Goal: Information Seeking & Learning: Check status

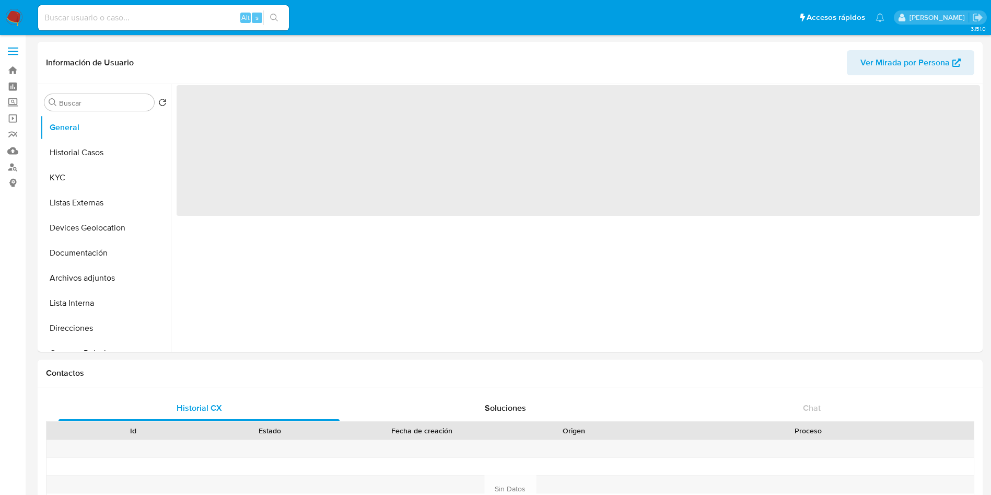
click at [152, 14] on input at bounding box center [163, 18] width 251 height 14
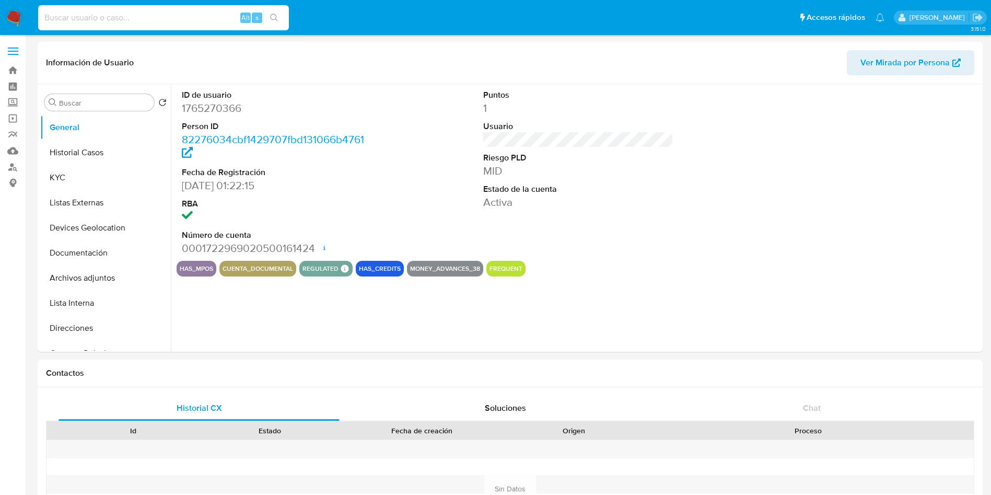
select select "10"
paste input "2393479223"
type input "2393479223"
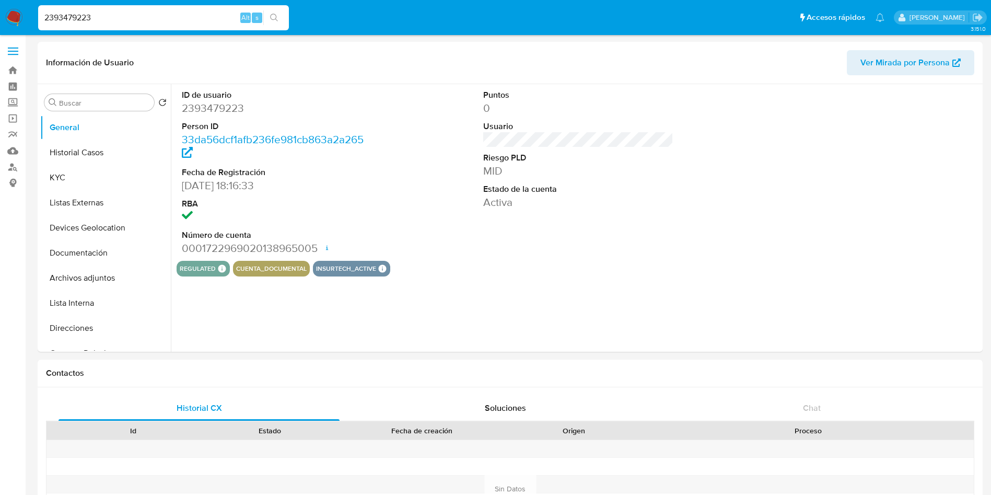
select select "10"
click at [91, 147] on button "Historial Casos" at bounding box center [101, 152] width 122 height 25
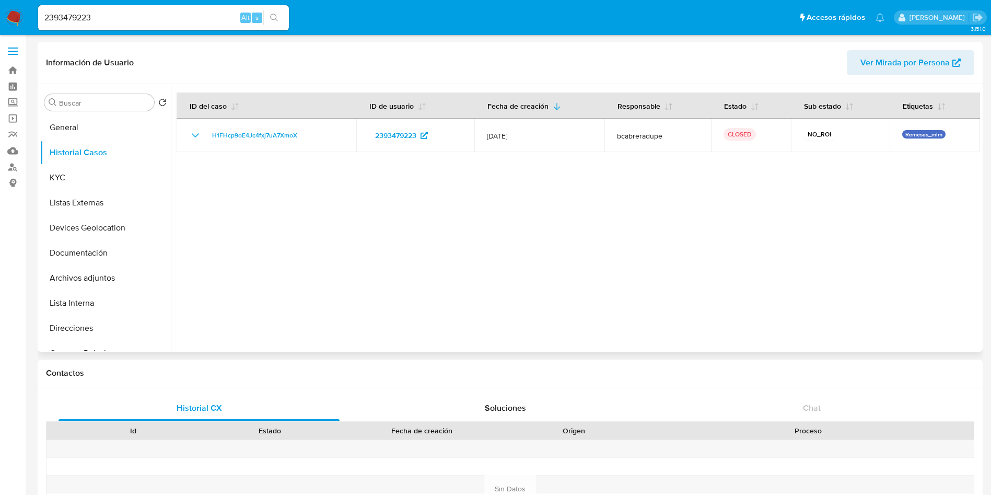
click at [828, 269] on div at bounding box center [576, 218] width 810 height 268
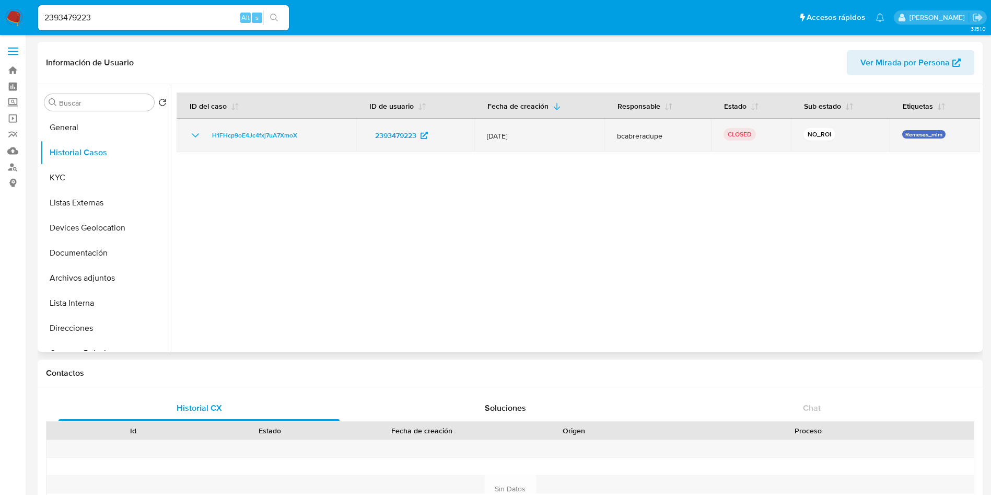
click at [638, 140] on span "bcabreradupe" at bounding box center [658, 135] width 82 height 9
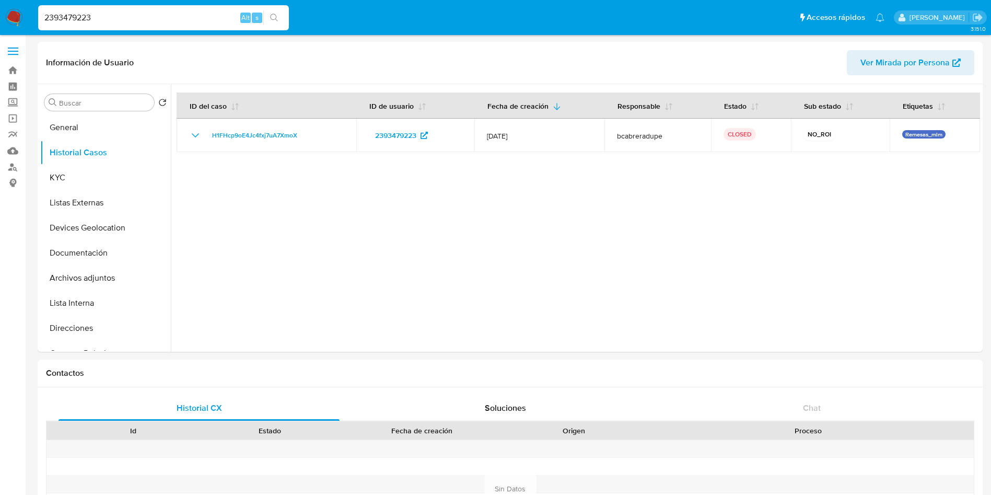
drag, startPoint x: 132, startPoint y: 15, endPoint x: 0, endPoint y: -18, distance: 135.8
paste input "81892622"
type input "2381892622"
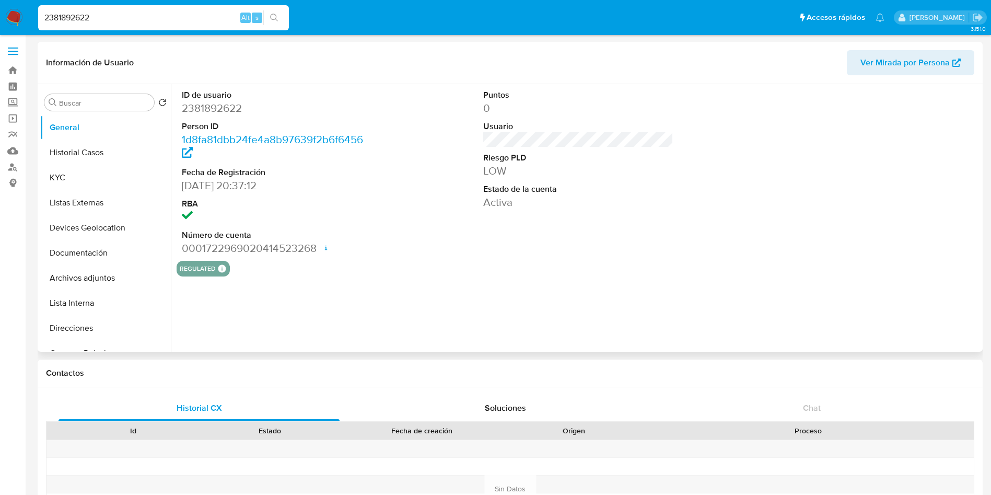
select select "10"
click at [65, 154] on button "Historial Casos" at bounding box center [101, 152] width 122 height 25
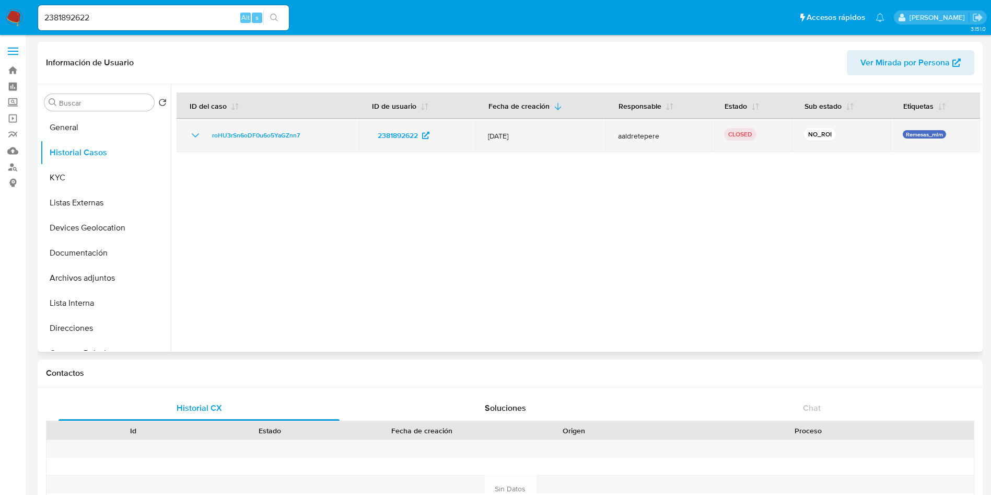
click at [624, 136] on span "aaldretepere" at bounding box center [658, 135] width 81 height 9
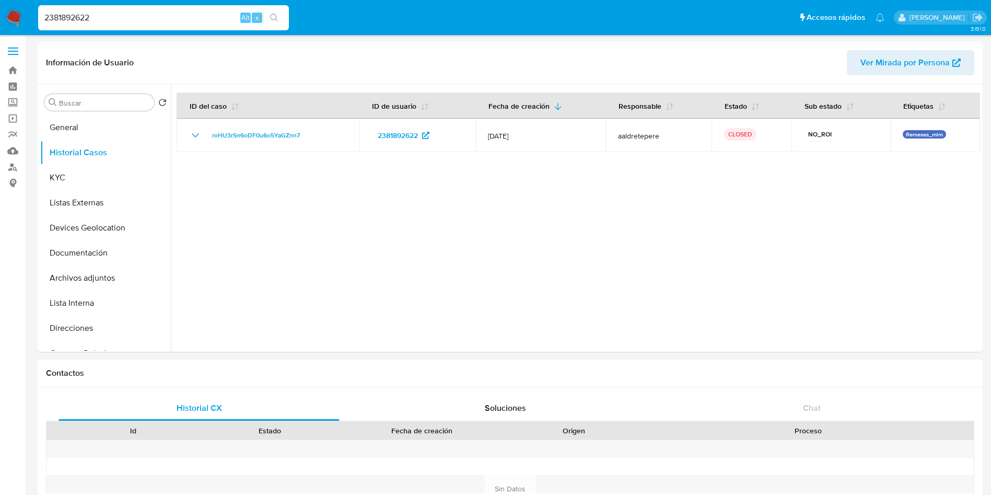
drag, startPoint x: 132, startPoint y: 20, endPoint x: 3, endPoint y: -16, distance: 134.2
paste input "31248368"
type input "2331248368"
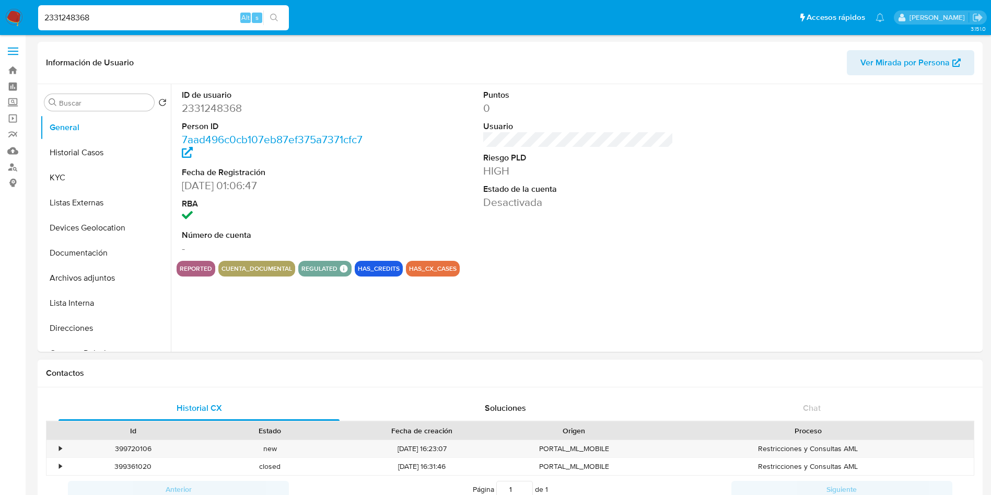
select select "10"
click at [82, 145] on button "Historial Casos" at bounding box center [101, 152] width 122 height 25
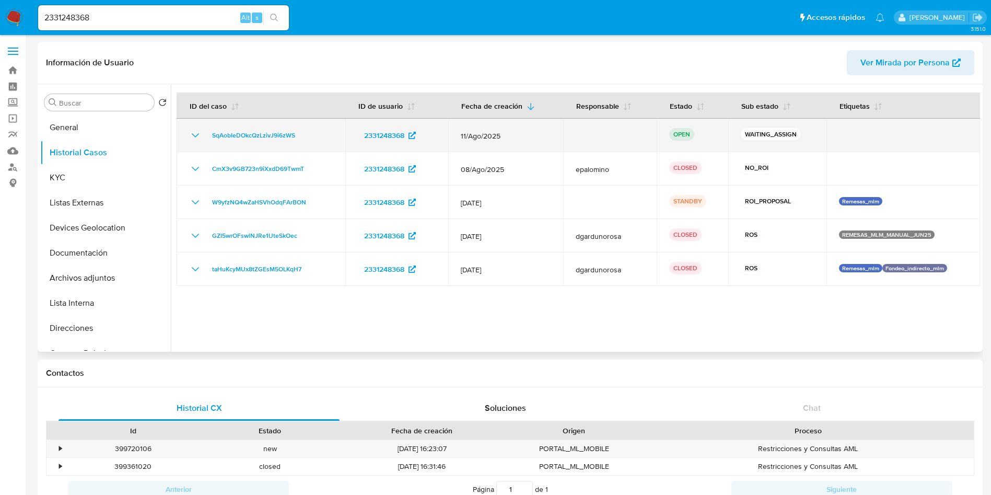
click at [565, 132] on td at bounding box center [610, 135] width 94 height 33
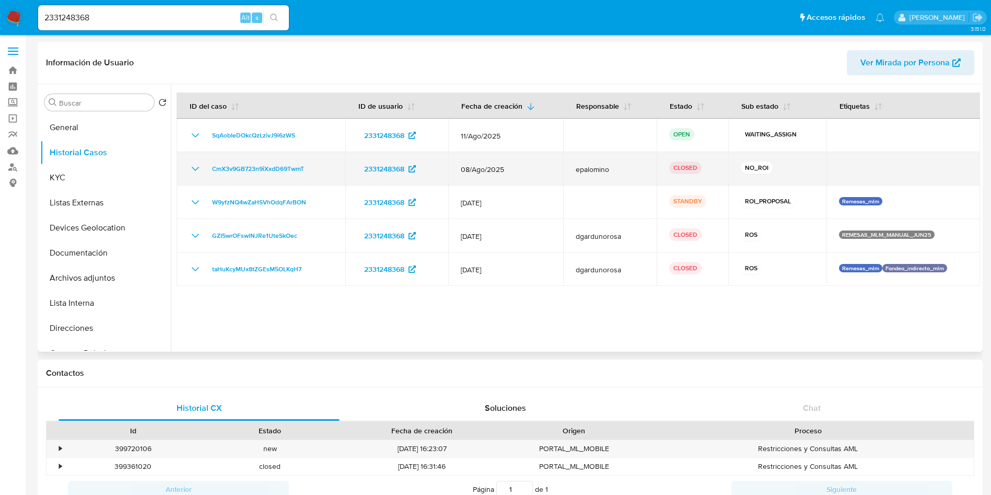
click at [603, 165] on span "epalomino" at bounding box center [610, 169] width 69 height 9
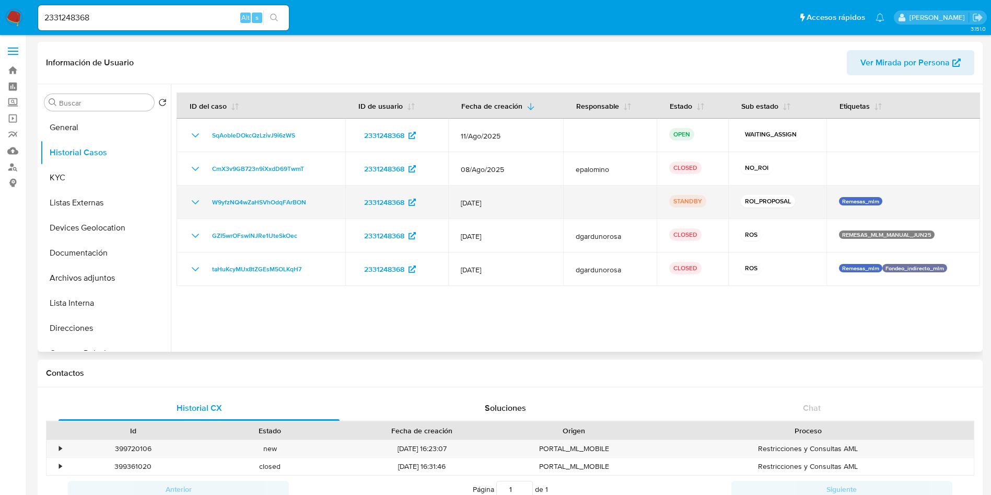
click at [601, 205] on td at bounding box center [610, 202] width 94 height 33
click at [195, 198] on icon "Mostrar/Ocultar" at bounding box center [195, 202] width 13 height 13
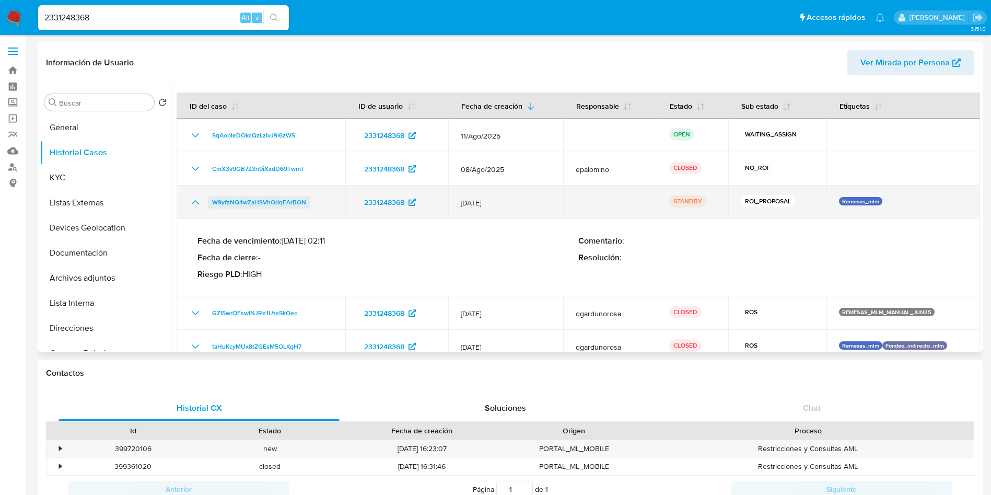
click at [271, 200] on span "W9yfzNQ4wZaHSVhOdqFArBON" at bounding box center [259, 202] width 94 height 13
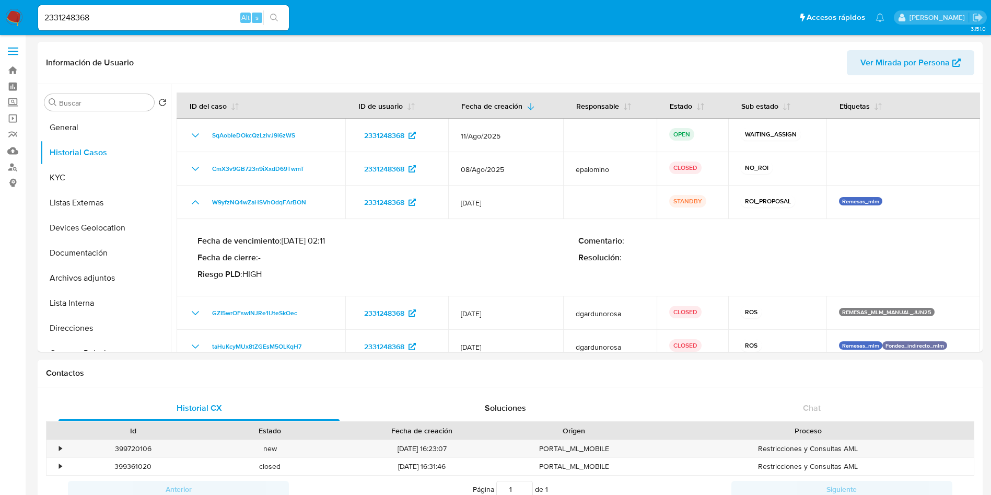
click at [144, 21] on input "2331248368" at bounding box center [163, 18] width 251 height 14
drag, startPoint x: 172, startPoint y: 18, endPoint x: 1, endPoint y: -15, distance: 174.0
paste input "512491546"
type input "2512491546"
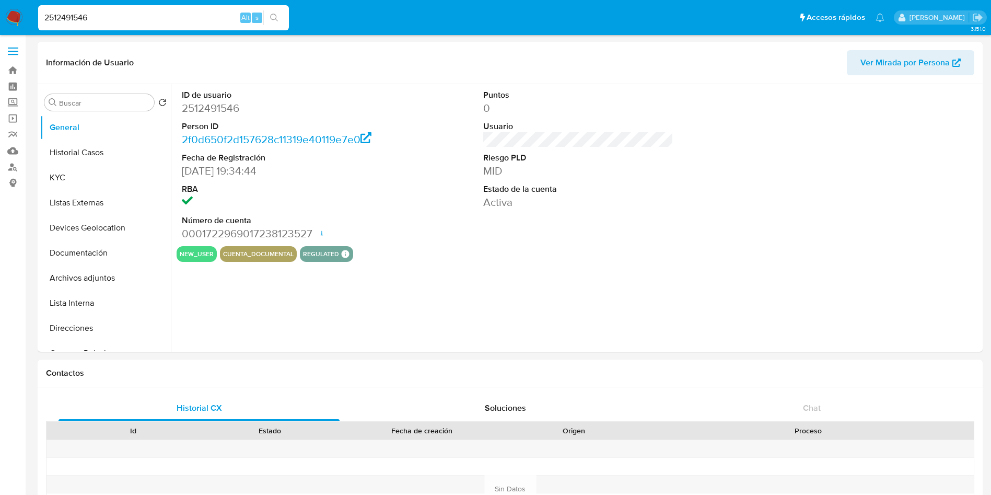
select select "10"
click at [81, 149] on button "Historial Casos" at bounding box center [101, 152] width 122 height 25
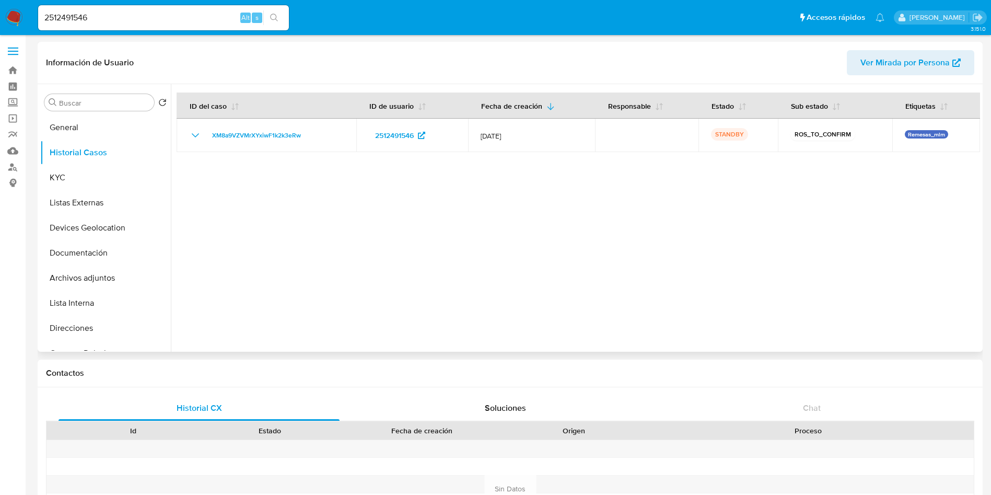
click at [687, 287] on div at bounding box center [576, 218] width 810 height 268
drag, startPoint x: 148, startPoint y: 19, endPoint x: 0, endPoint y: -30, distance: 155.7
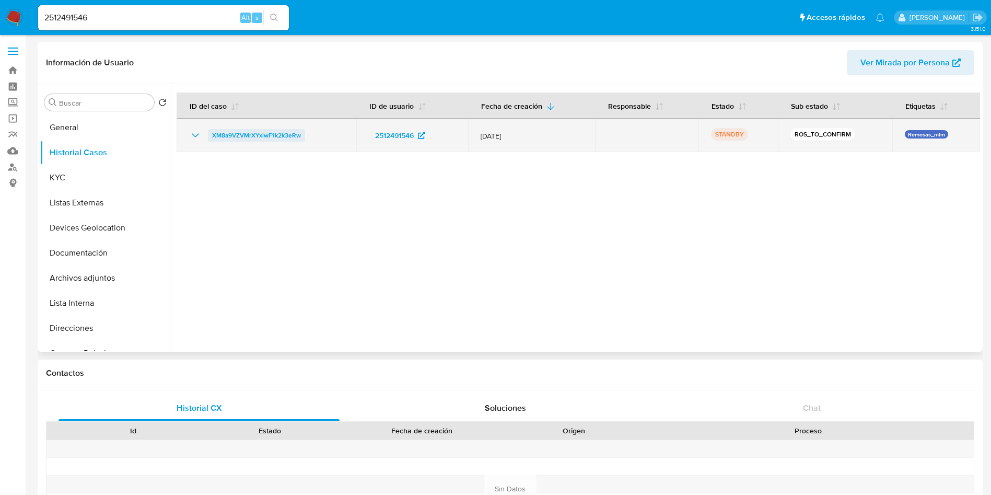
click at [293, 134] on span "XM8a9VZVMrXYxiwF1k2k3eRw" at bounding box center [256, 135] width 89 height 13
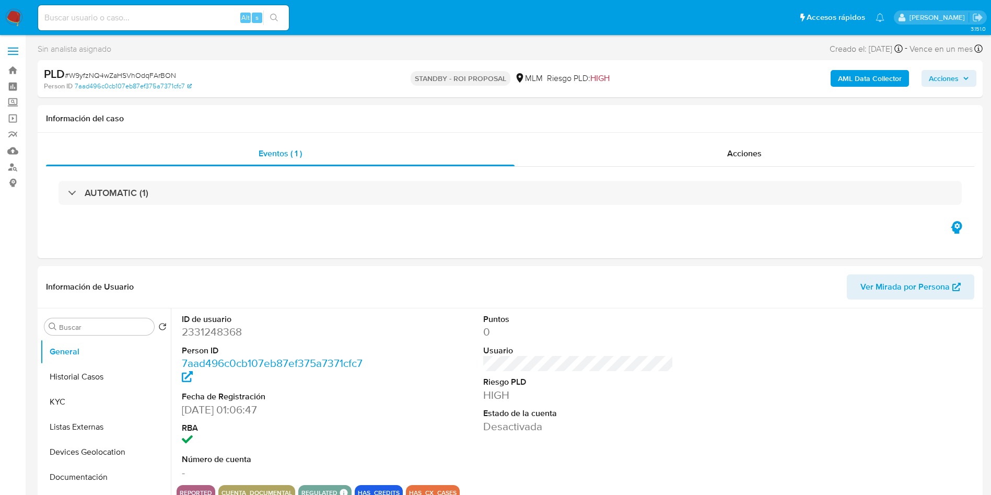
select select "10"
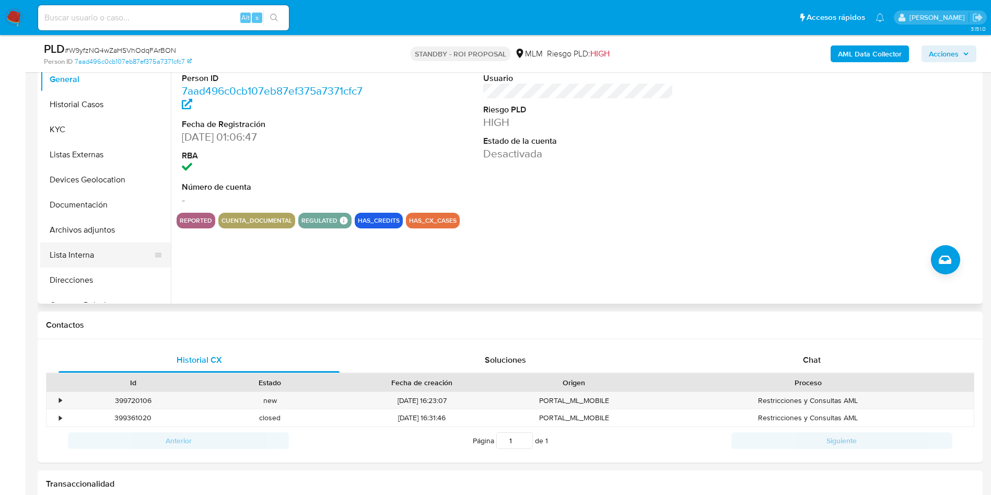
scroll to position [78, 0]
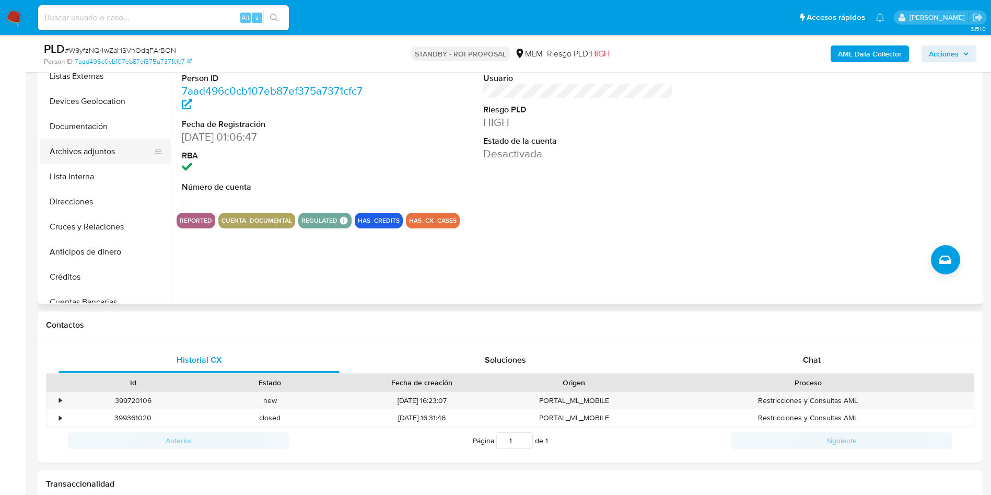
click at [99, 154] on button "Archivos adjuntos" at bounding box center [101, 151] width 122 height 25
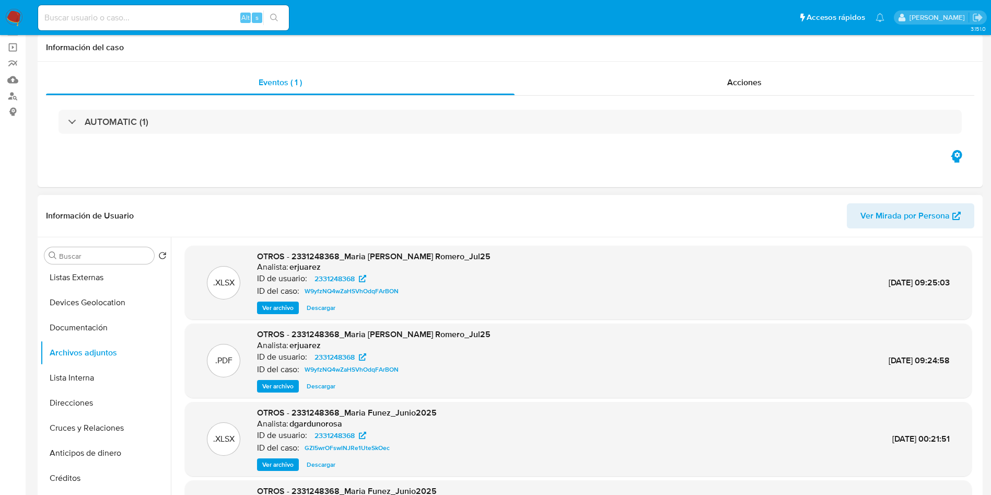
scroll to position [0, 0]
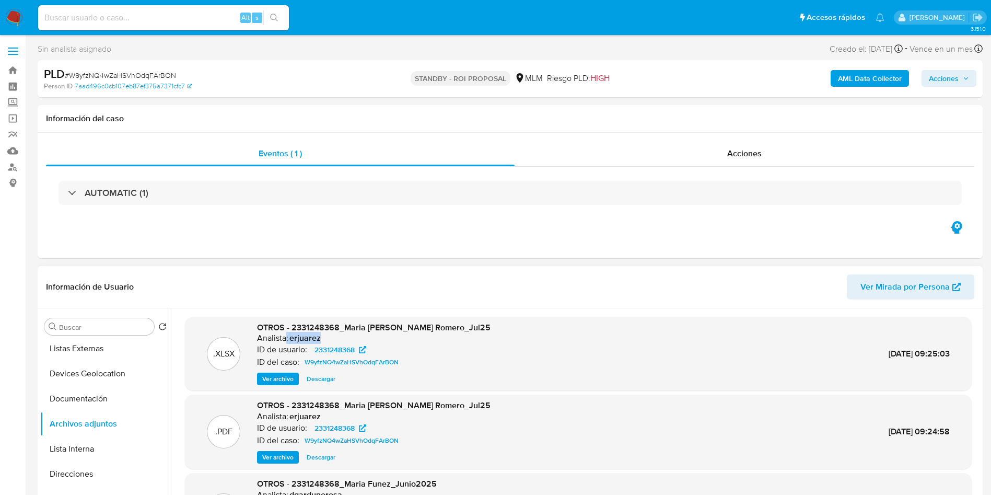
drag, startPoint x: 324, startPoint y: 338, endPoint x: 287, endPoint y: 338, distance: 36.6
click at [287, 338] on div "Analista: erjuarez" at bounding box center [374, 338] width 234 height 10
copy div "erjuarez"
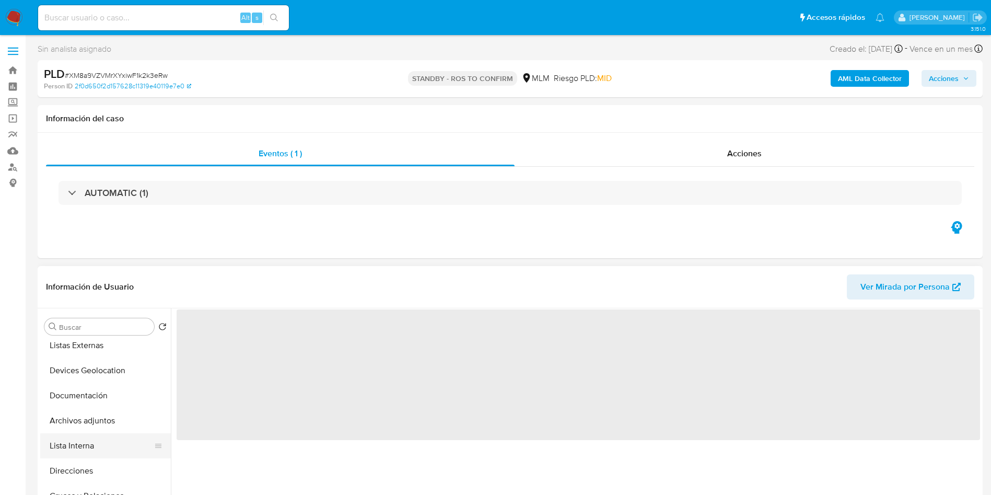
scroll to position [157, 0]
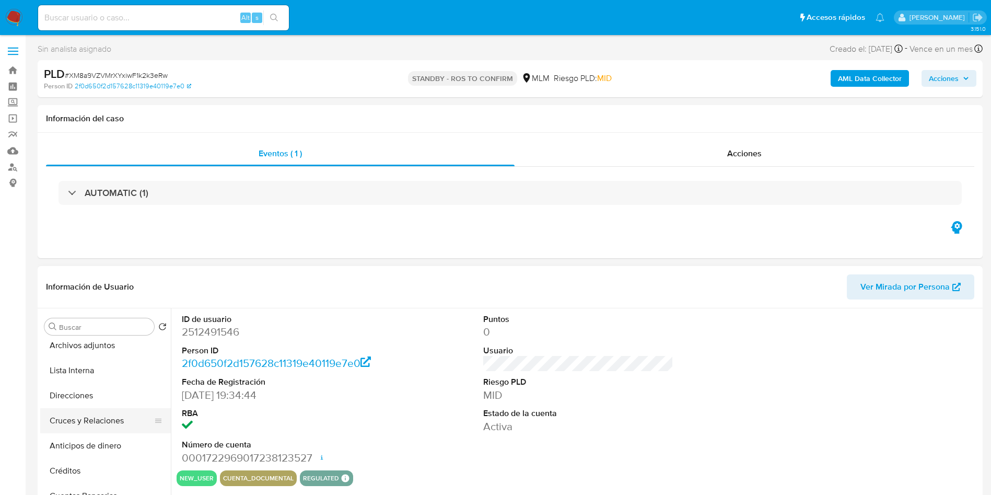
select select "10"
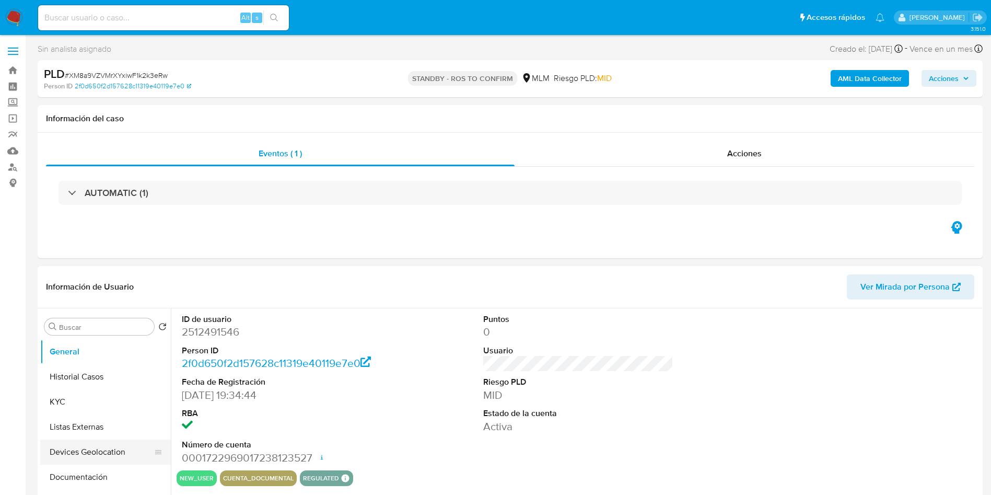
scroll to position [78, 0]
click at [78, 426] on button "Archivos adjuntos" at bounding box center [101, 423] width 122 height 25
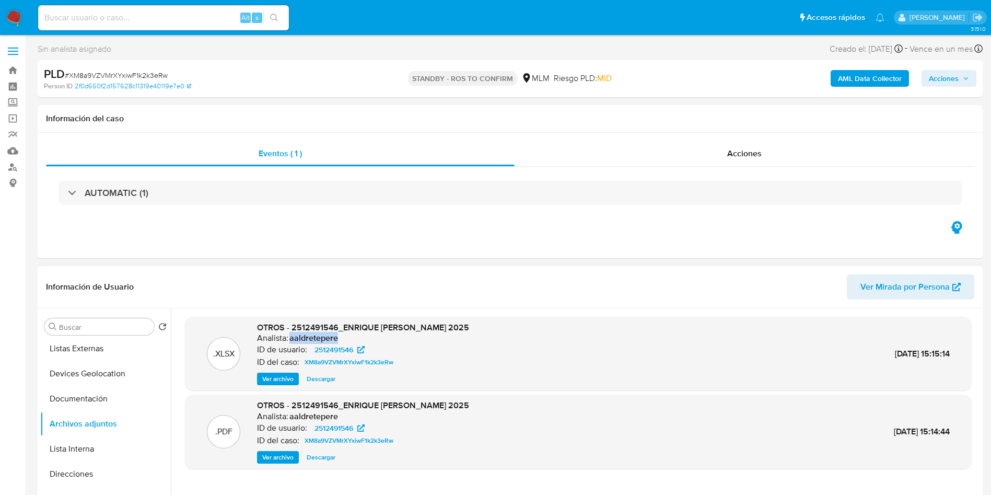
drag, startPoint x: 344, startPoint y: 337, endPoint x: 290, endPoint y: 335, distance: 54.4
click at [290, 335] on div "Analista: aaldretepere" at bounding box center [363, 338] width 212 height 10
copy h6 "aaldretepere"
drag, startPoint x: 483, startPoint y: 331, endPoint x: 987, endPoint y: 356, distance: 505.0
click at [918, 383] on div ".XLSX OTROS - 2512491546_ENRIQUE GARCIA ORTIZ_JULIO 2025 Analista: aaldretepere…" at bounding box center [578, 354] width 777 height 64
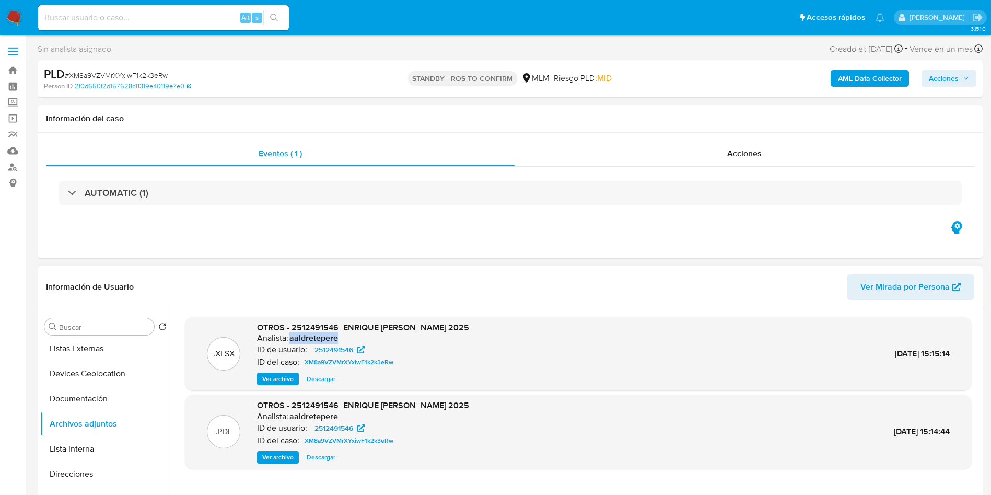
click at [440, 354] on div "ID de usuario: 2512491546" at bounding box center [363, 349] width 212 height 13
click at [308, 333] on h6 "aaldretepere" at bounding box center [314, 338] width 49 height 10
click at [301, 336] on h6 "aaldretepere" at bounding box center [314, 338] width 49 height 10
copy h6 "aaldretepere"
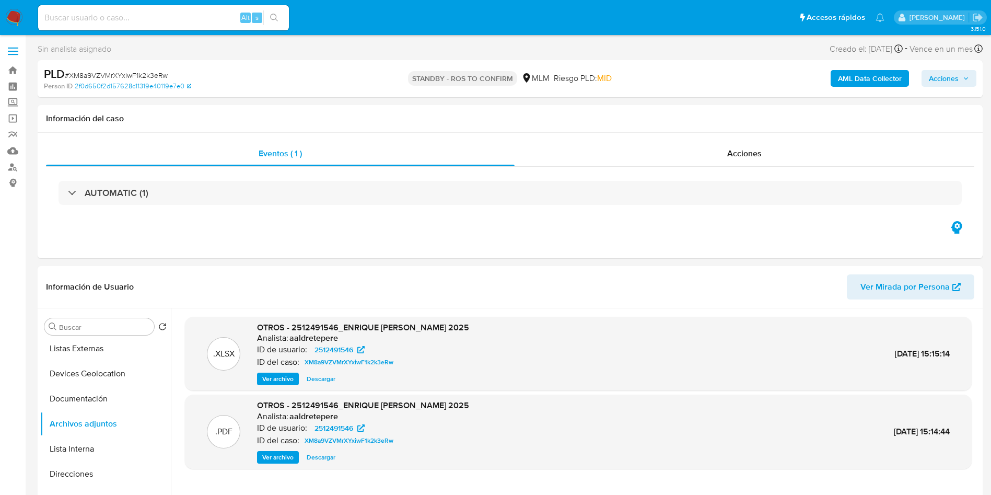
click at [153, 18] on input at bounding box center [163, 18] width 251 height 14
paste input "2471532297"
type input "2471532297"
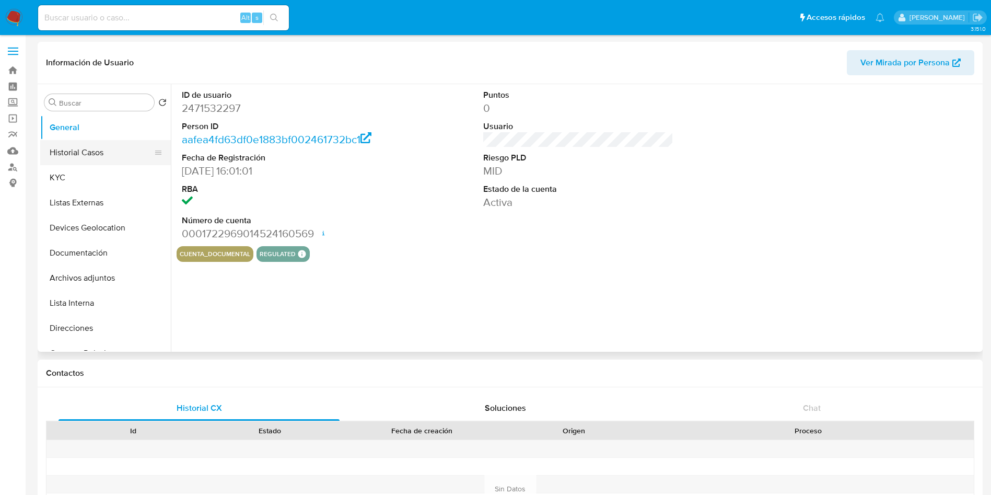
click at [89, 143] on button "Historial Casos" at bounding box center [101, 152] width 122 height 25
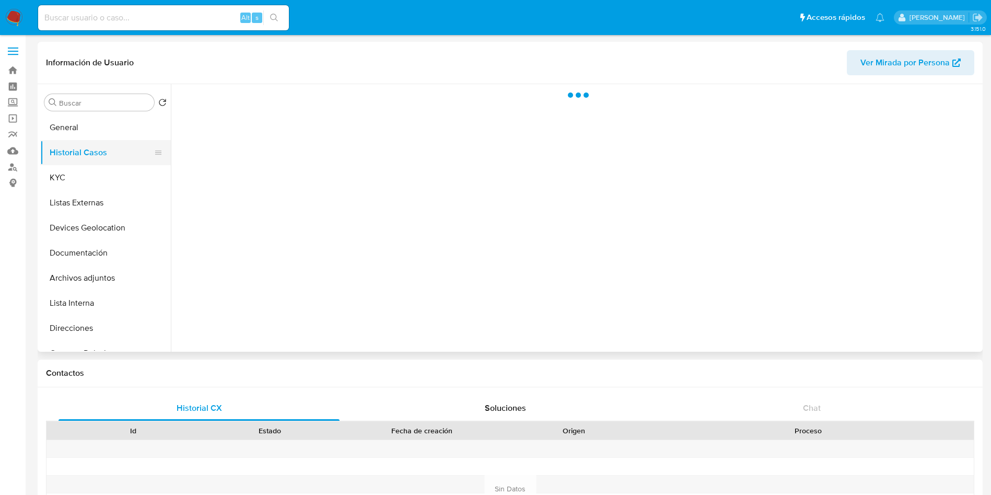
select select "10"
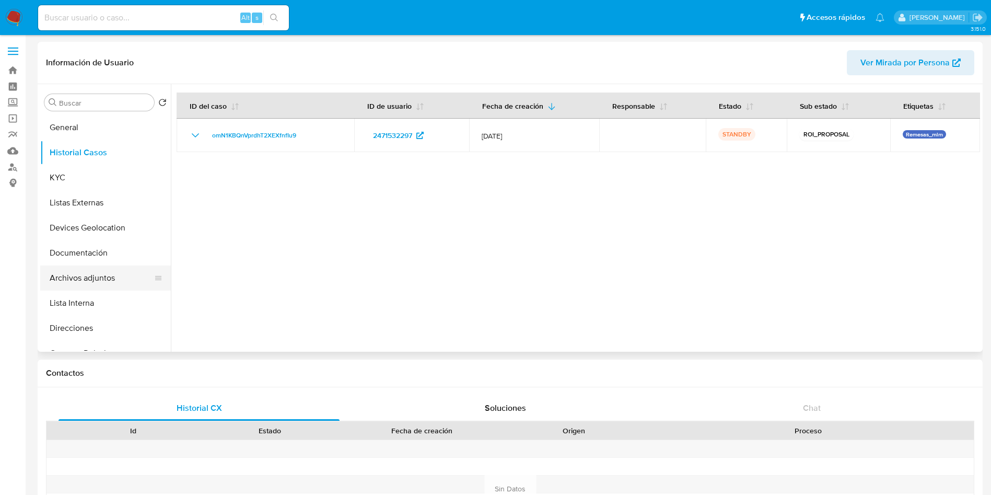
click at [85, 282] on button "Archivos adjuntos" at bounding box center [101, 277] width 122 height 25
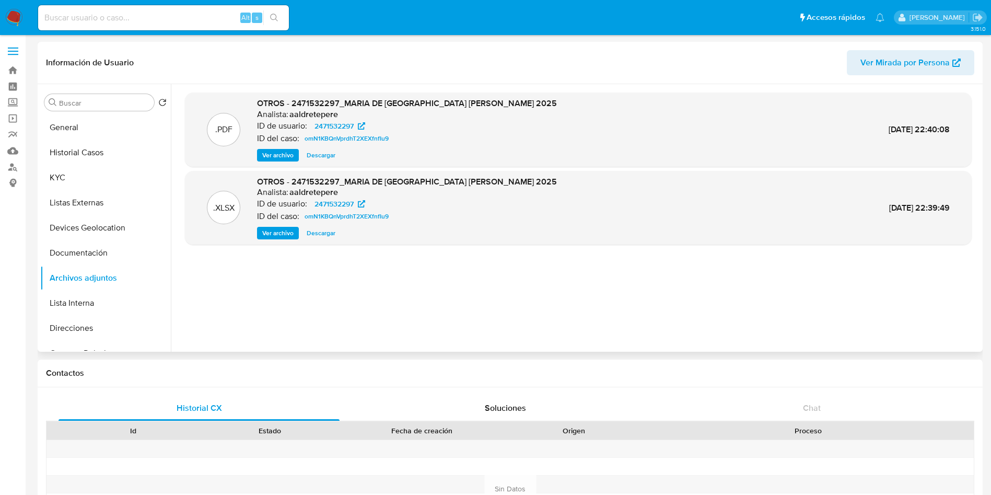
click at [305, 113] on h6 "aaldretepere" at bounding box center [314, 114] width 49 height 10
copy h6 "aaldretepere"
click at [151, 15] on input at bounding box center [163, 18] width 251 height 14
paste input "2113924152"
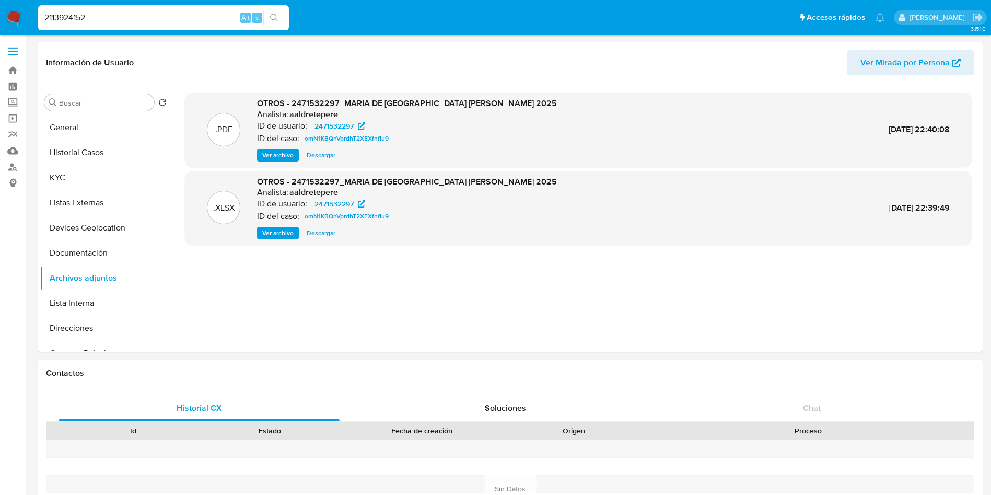
type input "2113924152"
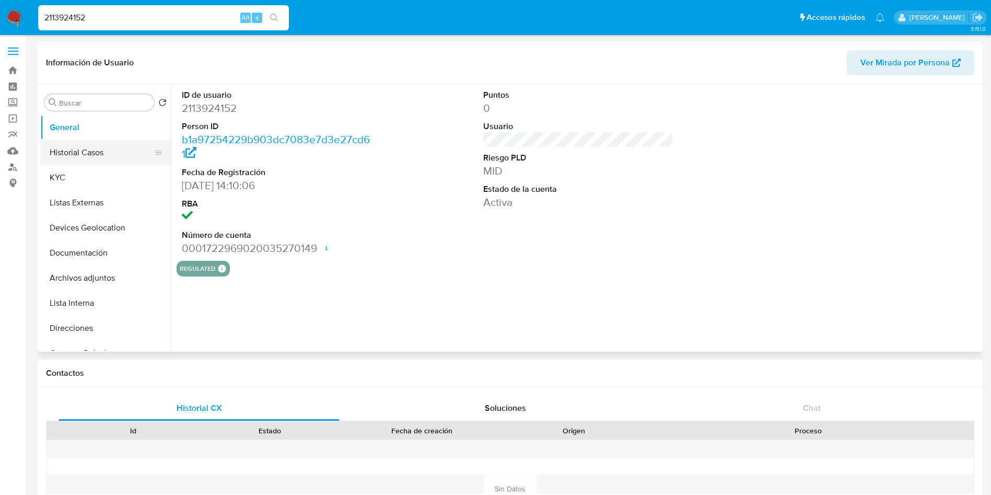
select select "10"
click at [89, 150] on button "Historial Casos" at bounding box center [101, 152] width 122 height 25
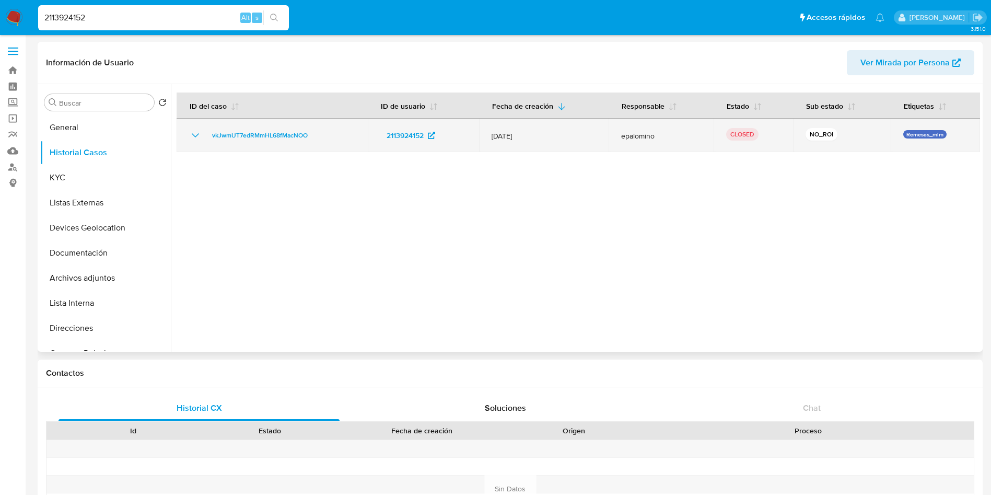
click at [637, 137] on span "epalomino" at bounding box center [661, 135] width 80 height 9
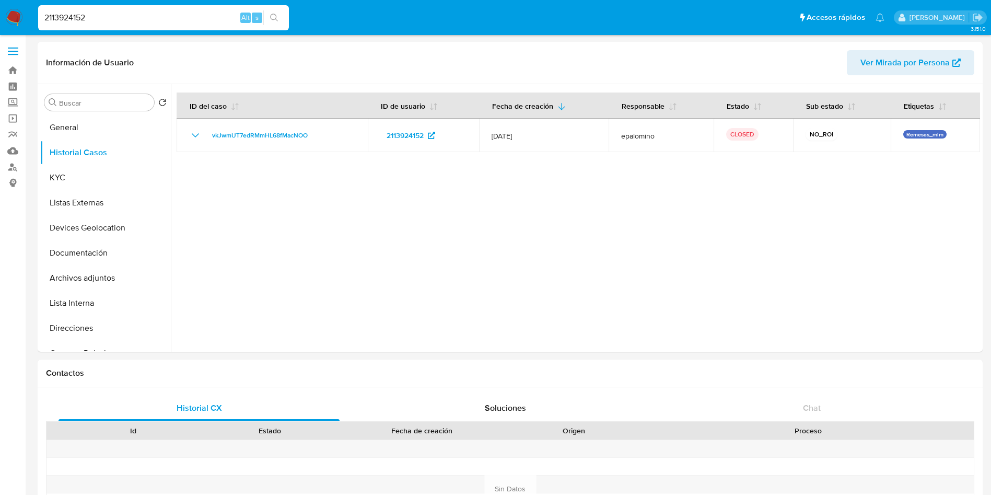
click at [126, 22] on input "2113924152" at bounding box center [163, 18] width 251 height 14
drag, startPoint x: 99, startPoint y: 8, endPoint x: 0, endPoint y: -10, distance: 100.5
paste input "26342847"
type input "2263428472"
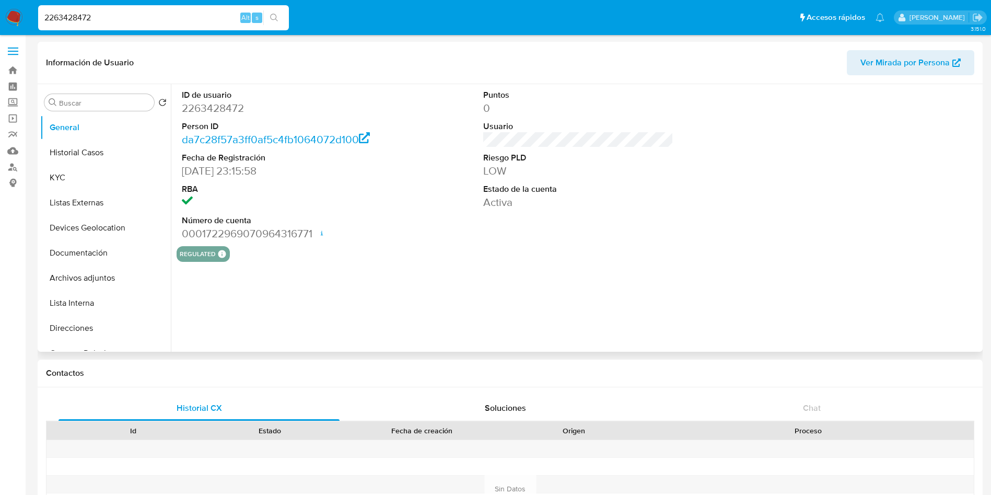
select select "10"
click at [78, 149] on button "Historial Casos" at bounding box center [101, 152] width 122 height 25
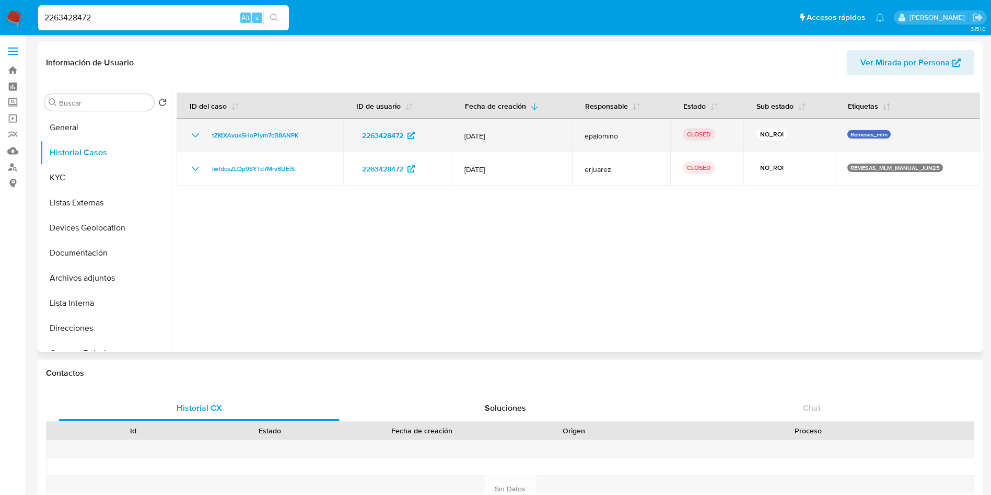
click at [589, 139] on span "epalomino" at bounding box center [621, 135] width 73 height 9
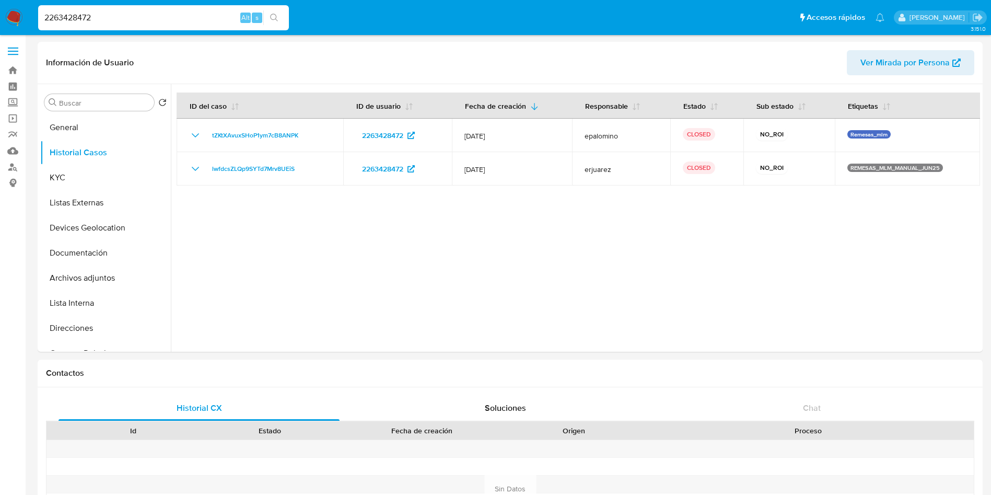
drag, startPoint x: 141, startPoint y: 18, endPoint x: 148, endPoint y: 15, distance: 8.0
click at [135, 16] on input "2263428472" at bounding box center [163, 18] width 251 height 14
drag, startPoint x: 106, startPoint y: 13, endPoint x: 7, endPoint y: -16, distance: 102.2
paste input "41508925"
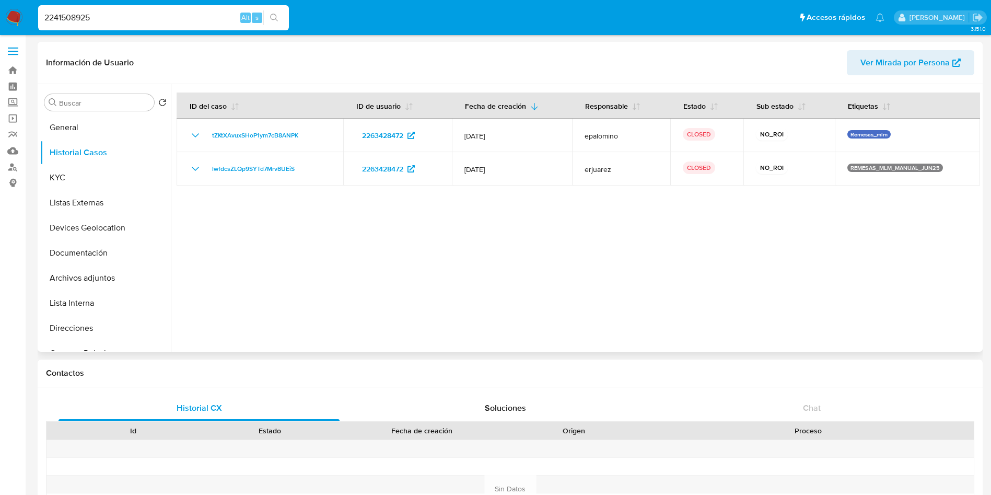
type input "2241508925"
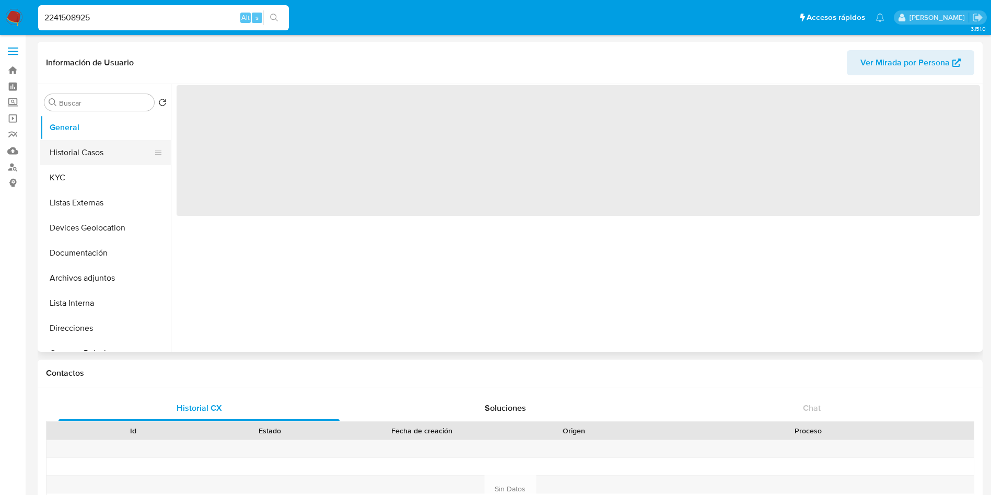
click at [88, 152] on button "Historial Casos" at bounding box center [101, 152] width 122 height 25
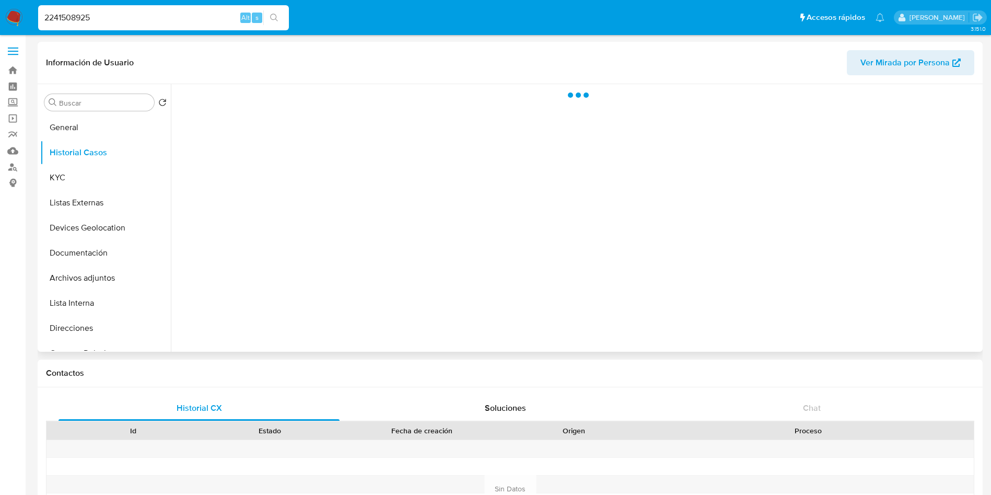
select select "10"
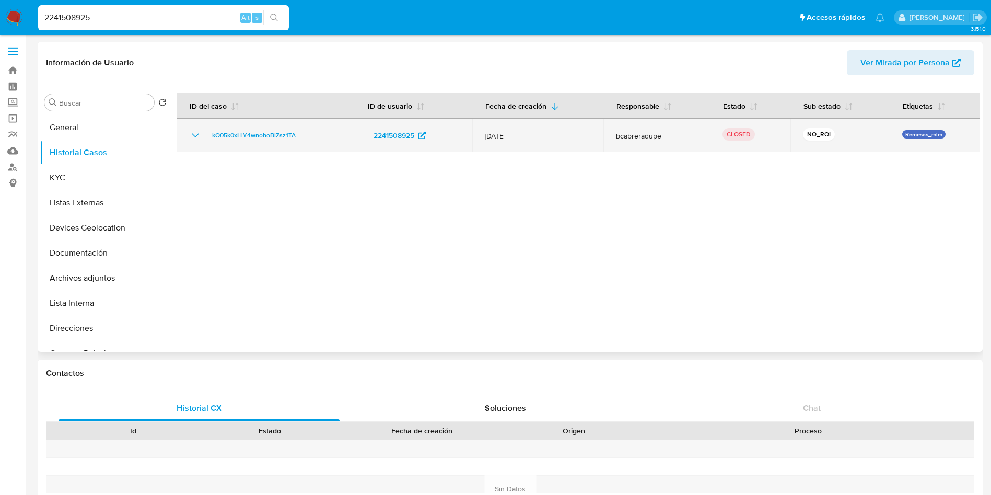
click at [642, 138] on span "bcabreradupe" at bounding box center [657, 135] width 82 height 9
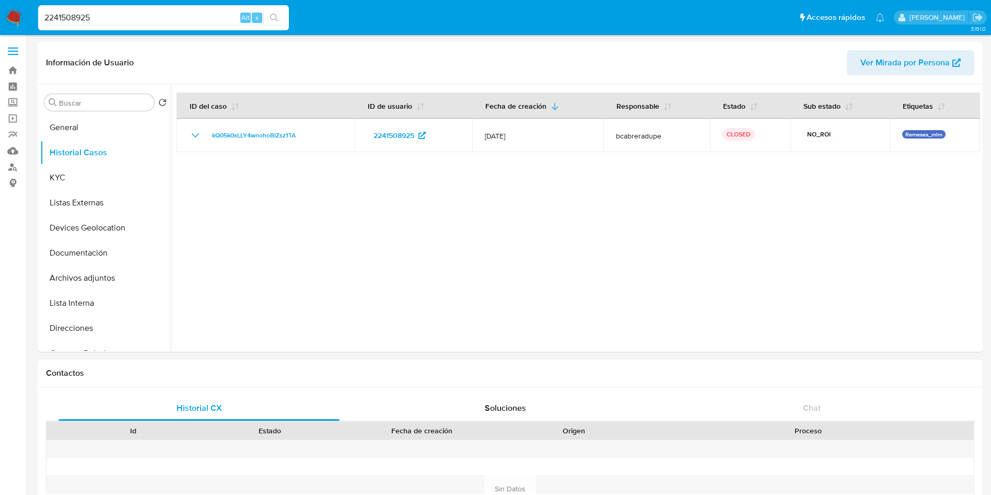
click at [139, 13] on input "2241508925" at bounding box center [163, 18] width 251 height 14
drag, startPoint x: 149, startPoint y: 20, endPoint x: 0, endPoint y: -10, distance: 152.0
paste input "175981749"
type input "2175981749"
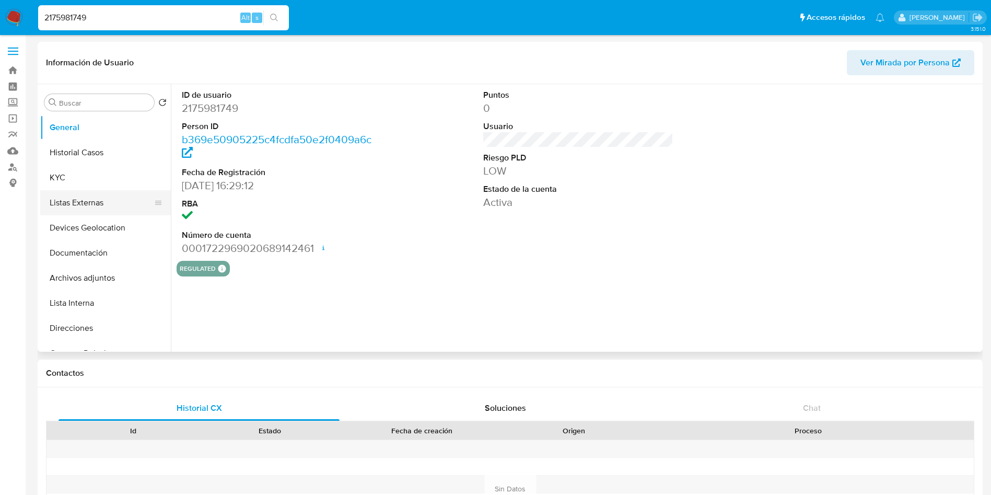
select select "10"
click at [80, 153] on button "Historial Casos" at bounding box center [101, 152] width 122 height 25
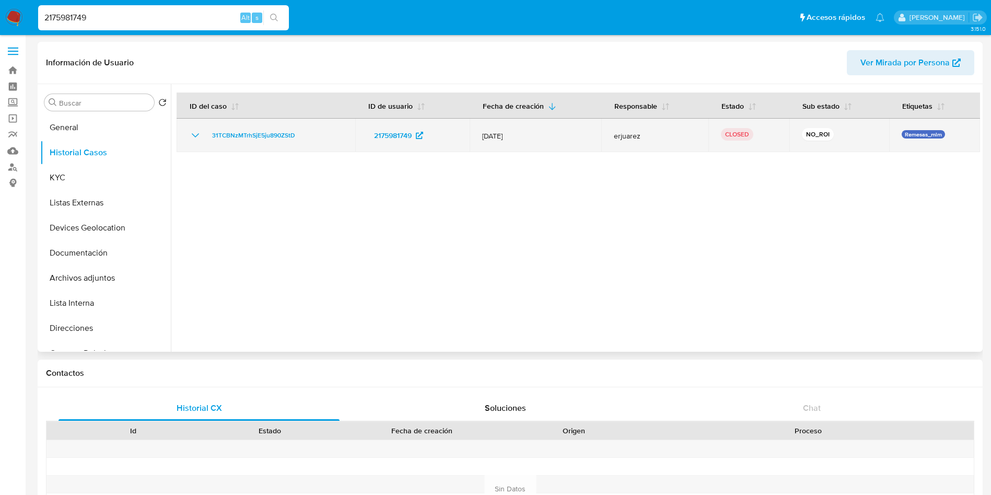
click at [615, 135] on span "erjuarez" at bounding box center [655, 135] width 83 height 9
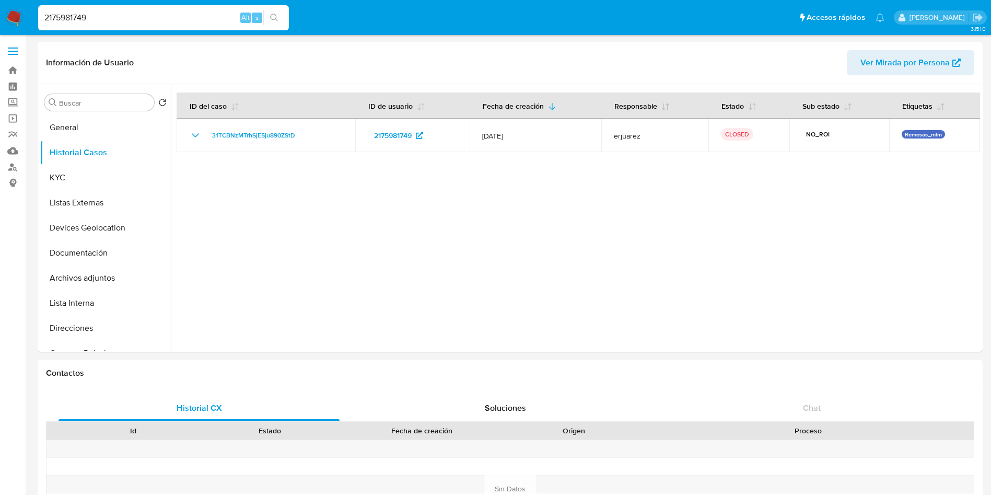
click at [141, 11] on input "2175981749" at bounding box center [163, 18] width 251 height 14
drag, startPoint x: 138, startPoint y: 14, endPoint x: 199, endPoint y: 37, distance: 65.0
click at [0, 19] on nav "Pausado Ver notificaciones 2175981749 Alt s Accesos rápidos Presiona las siguie…" at bounding box center [495, 17] width 991 height 35
paste input "6540328"
type input "2176540328"
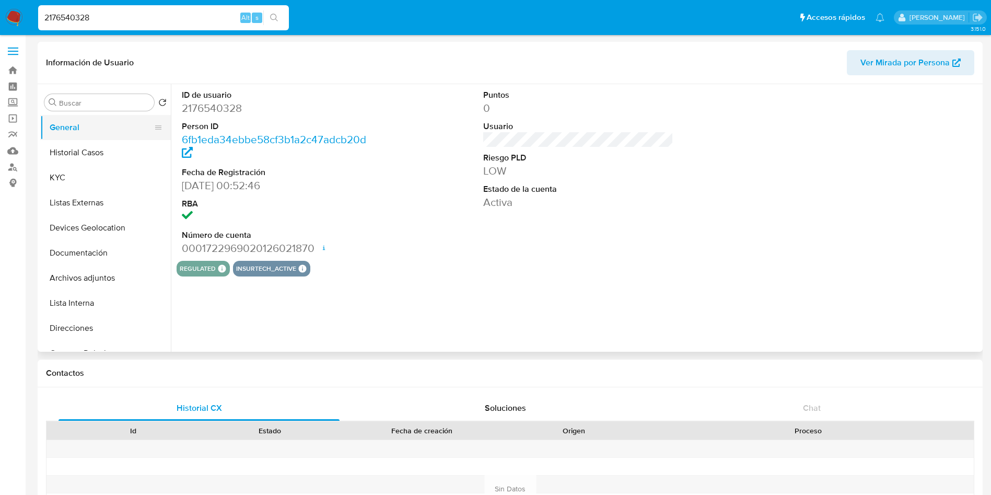
select select "10"
click at [96, 150] on button "Historial Casos" at bounding box center [101, 152] width 122 height 25
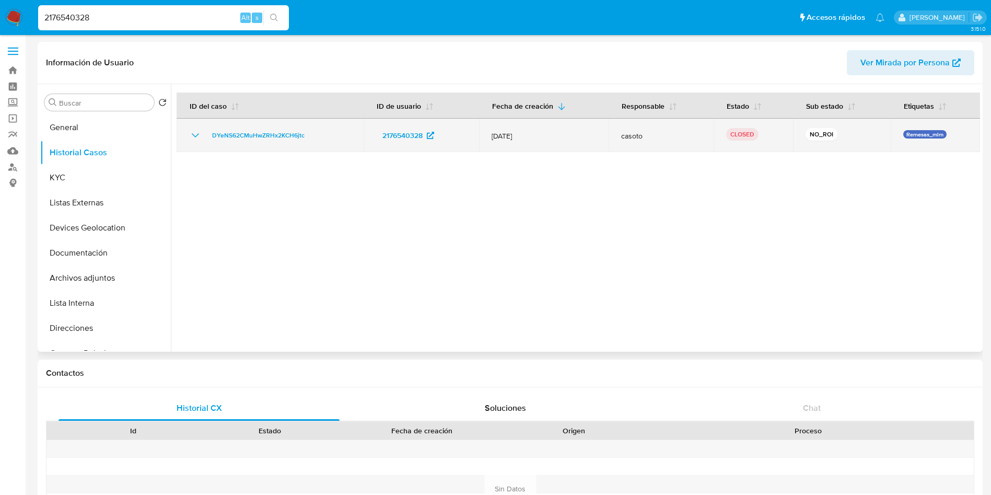
click at [626, 135] on span "casoto" at bounding box center [661, 135] width 80 height 9
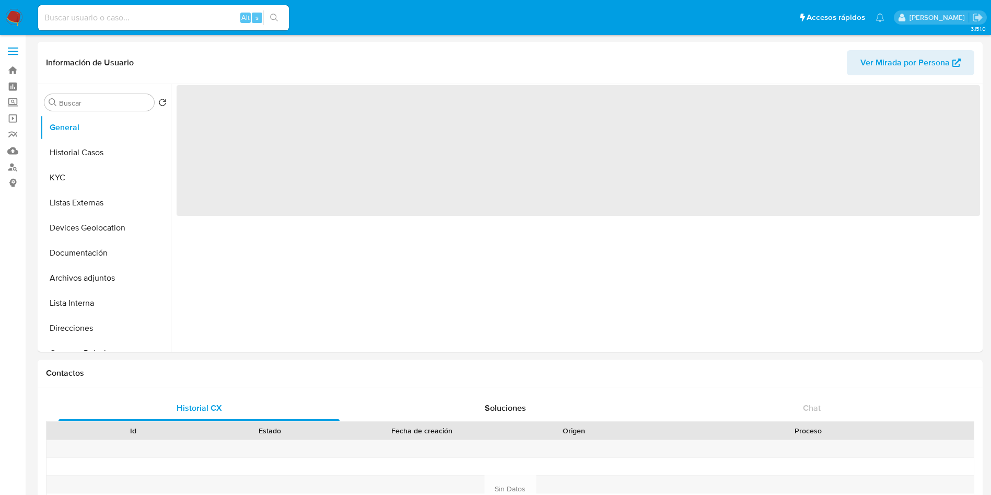
click at [166, 19] on input at bounding box center [163, 18] width 251 height 14
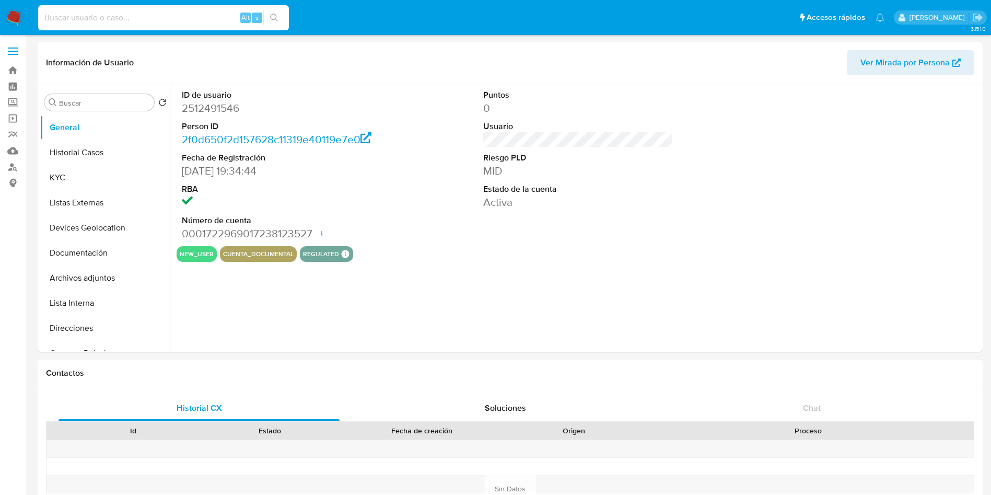
select select "10"
paste input "1765270366"
type input "1765270366"
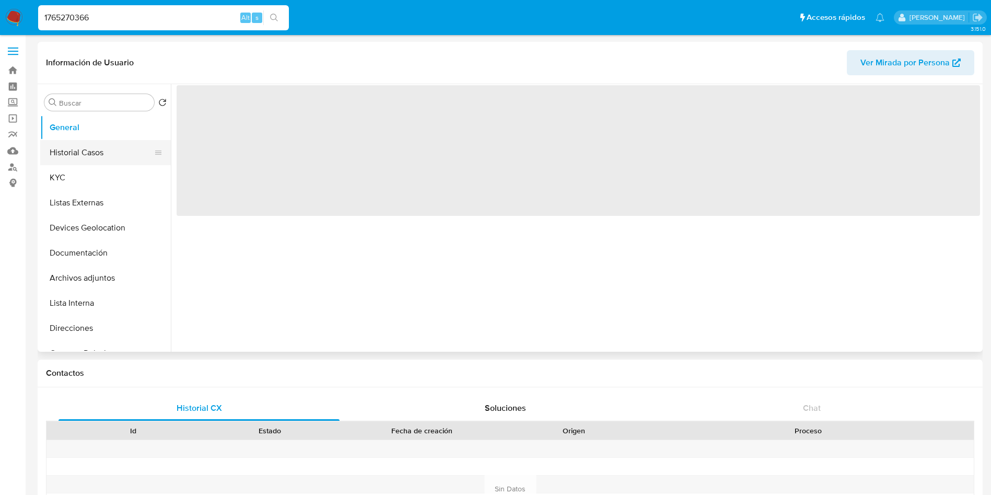
click at [88, 151] on button "Historial Casos" at bounding box center [101, 152] width 122 height 25
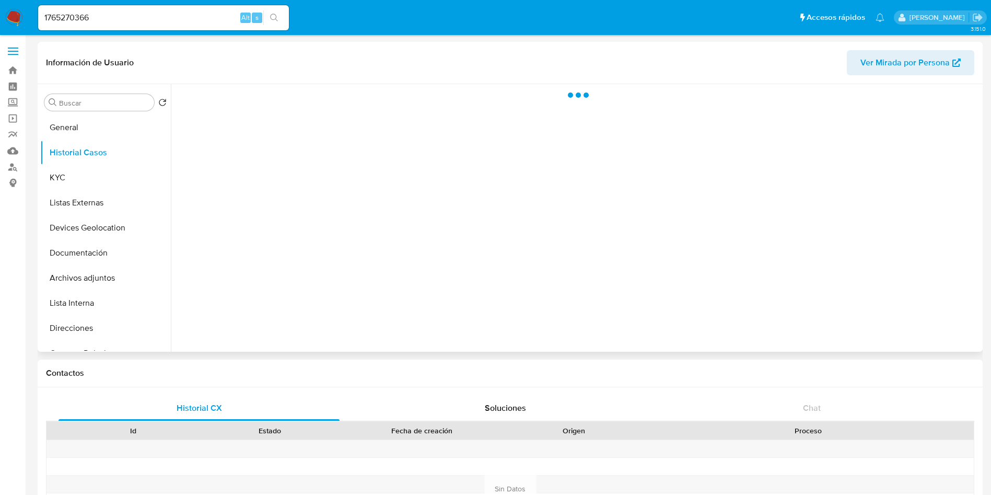
select select "10"
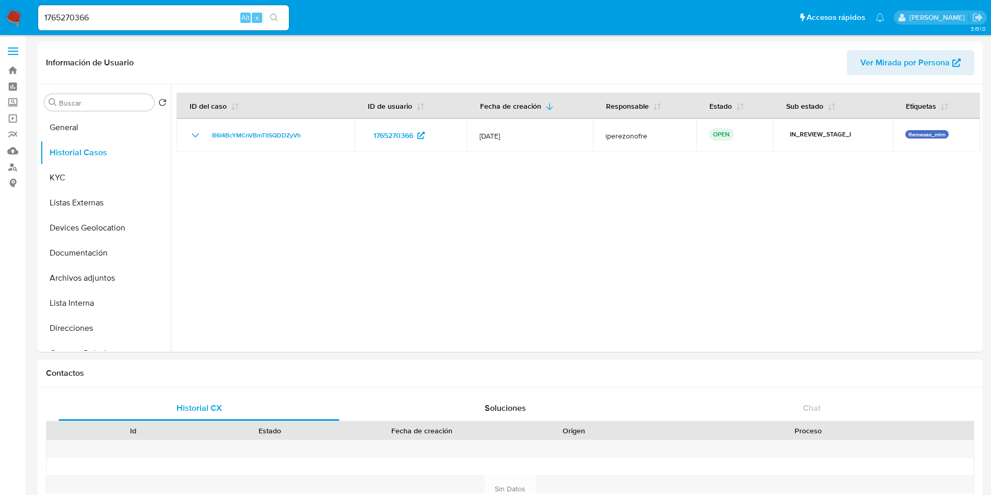
click at [121, 17] on input "1765270366" at bounding box center [163, 18] width 251 height 14
drag, startPoint x: 117, startPoint y: 15, endPoint x: 0, endPoint y: -5, distance: 118.7
paste input "2475983334"
type input "2475983334"
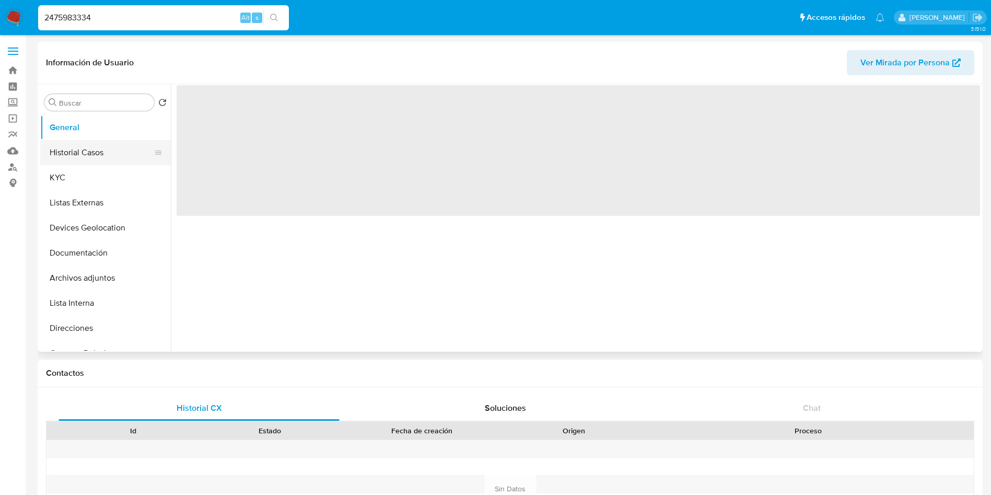
click at [78, 148] on button "Historial Casos" at bounding box center [101, 152] width 122 height 25
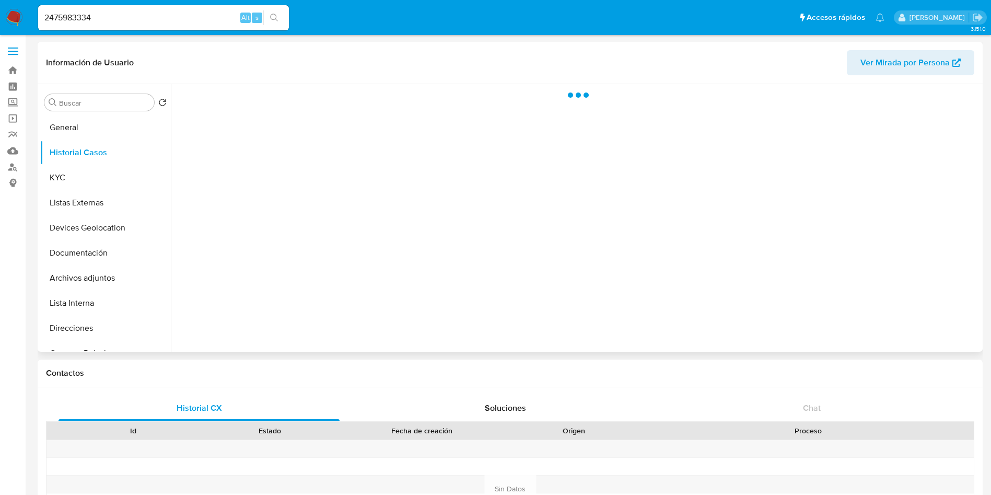
select select "10"
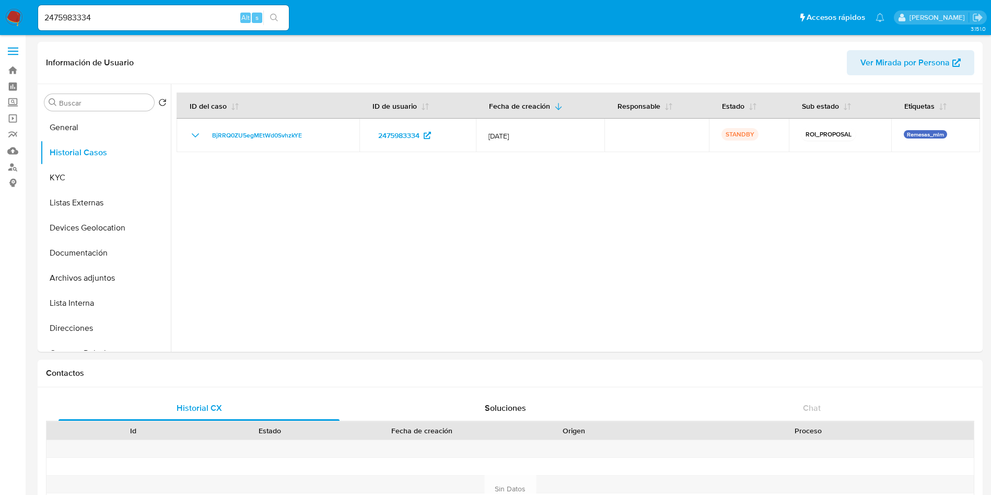
drag, startPoint x: 141, startPoint y: 18, endPoint x: 152, endPoint y: 14, distance: 11.5
click at [141, 18] on input "2475983334" at bounding box center [163, 18] width 251 height 14
drag, startPoint x: 156, startPoint y: 10, endPoint x: 0, endPoint y: -1, distance: 156.7
paste input "58708009"
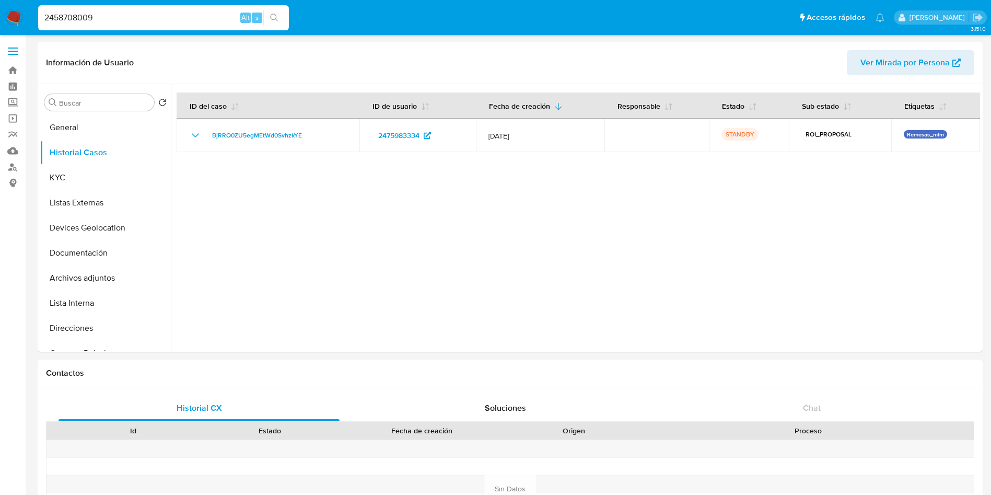
type input "2458708009"
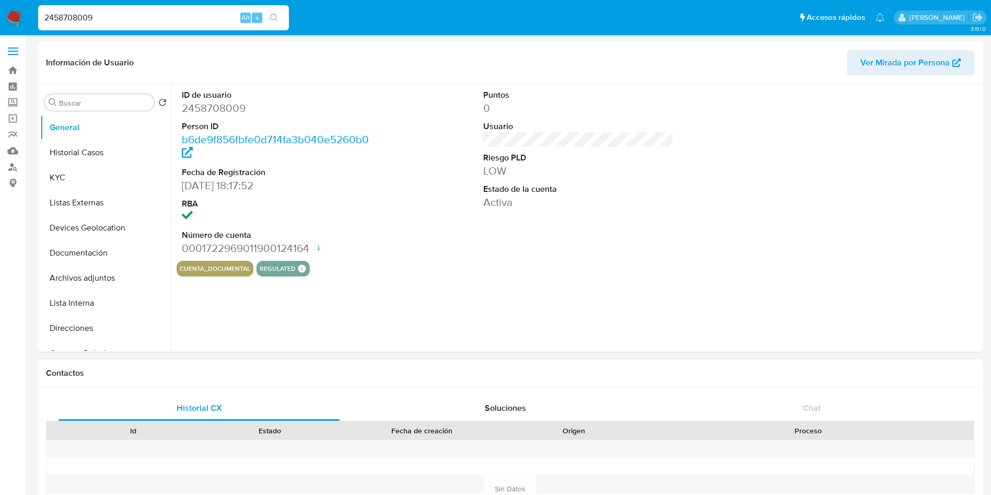
select select "10"
click at [97, 151] on button "Historial Casos" at bounding box center [101, 152] width 122 height 25
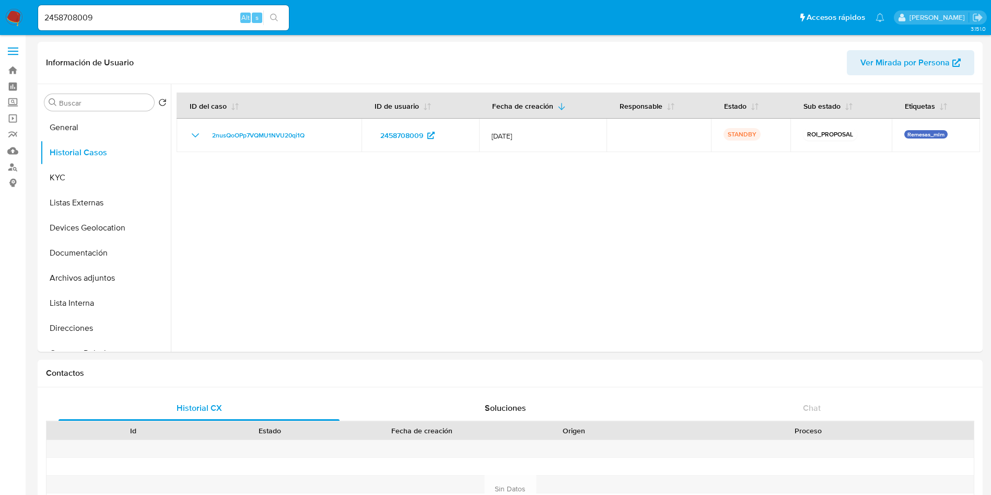
click at [141, 22] on input "2458708009" at bounding box center [163, 18] width 251 height 14
drag, startPoint x: 200, startPoint y: 20, endPoint x: 0, endPoint y: -14, distance: 203.1
paste input "219201701"
type input "2219201701"
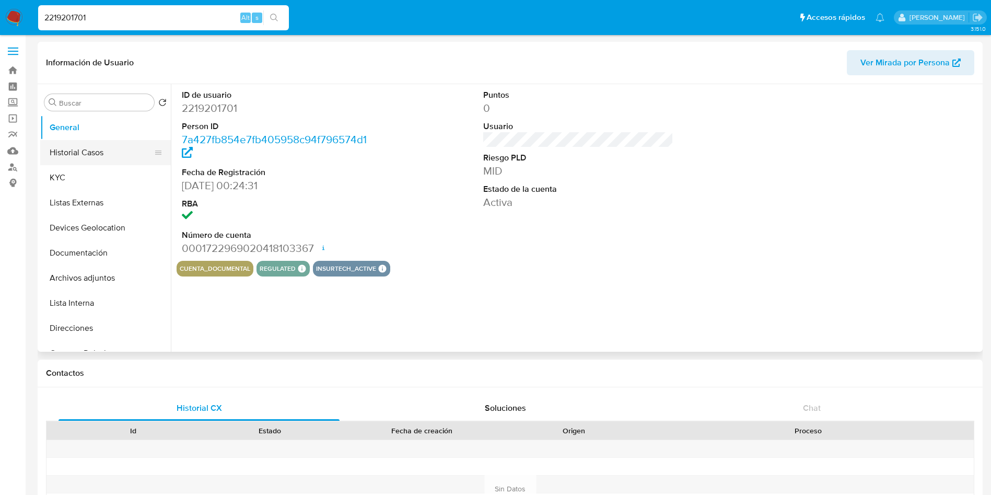
click at [88, 155] on button "Historial Casos" at bounding box center [101, 152] width 122 height 25
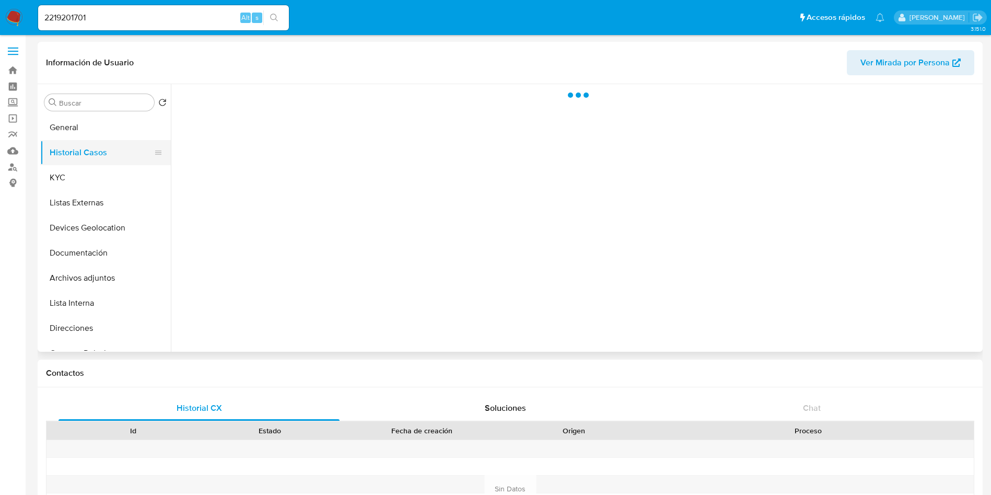
select select "10"
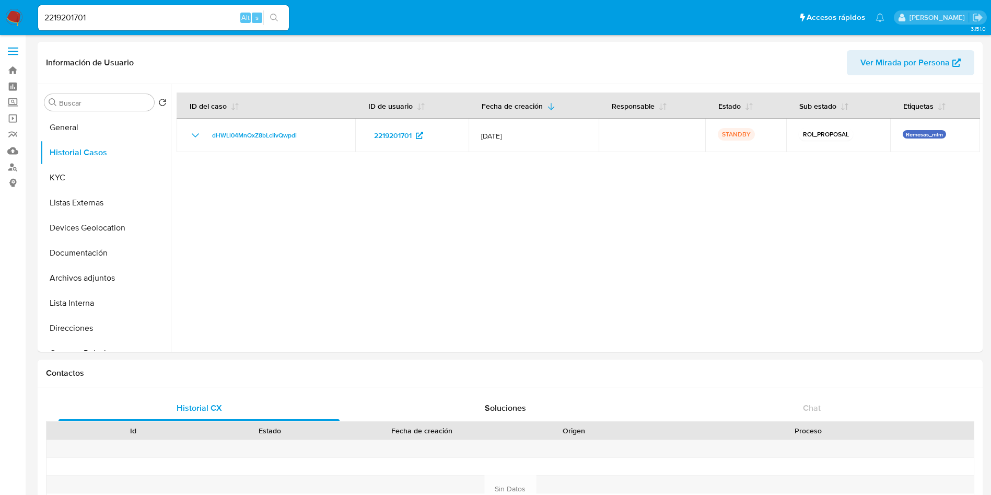
drag, startPoint x: 127, startPoint y: 17, endPoint x: 159, endPoint y: 22, distance: 32.4
click at [128, 16] on input "2219201701" at bounding box center [163, 18] width 251 height 14
drag, startPoint x: 159, startPoint y: 21, endPoint x: 132, endPoint y: 9, distance: 29.5
paste input "4656076"
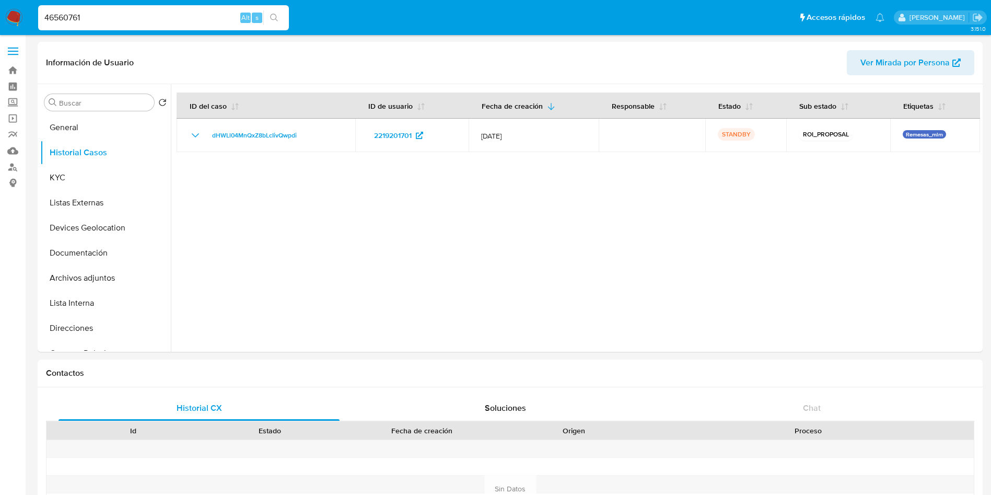
type input "46560761"
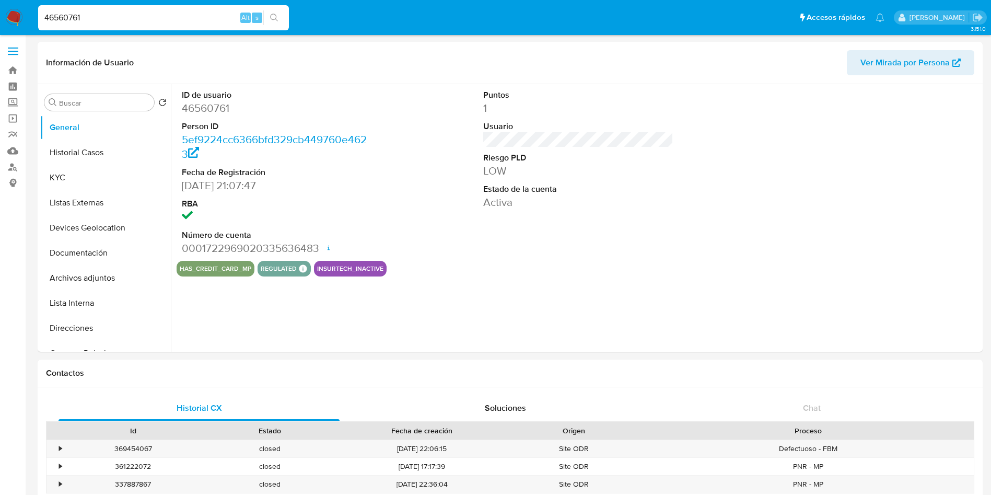
select select "10"
click at [94, 151] on button "Historial Casos" at bounding box center [101, 152] width 122 height 25
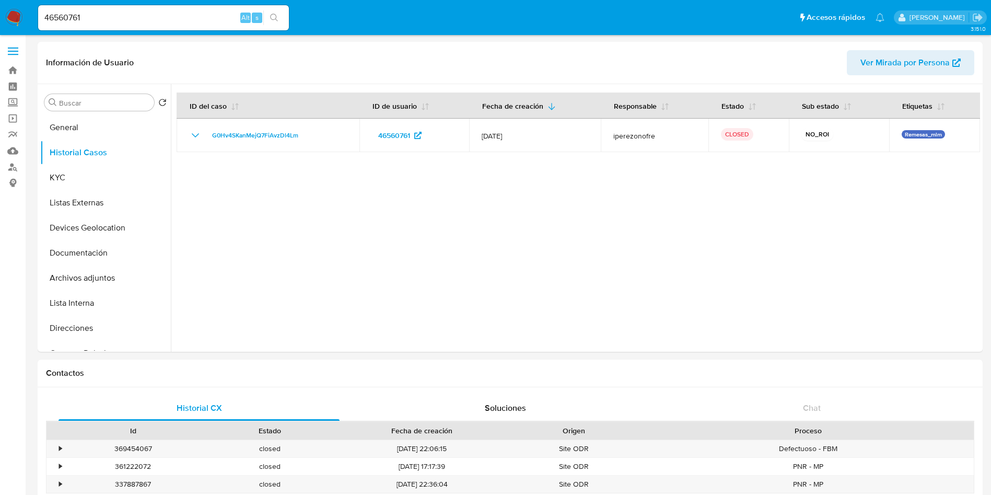
click at [116, 13] on input "46560761" at bounding box center [163, 18] width 251 height 14
drag, startPoint x: 14, startPoint y: 9, endPoint x: 192, endPoint y: 21, distance: 179.1
paste input "2325293756"
type input "2325293756"
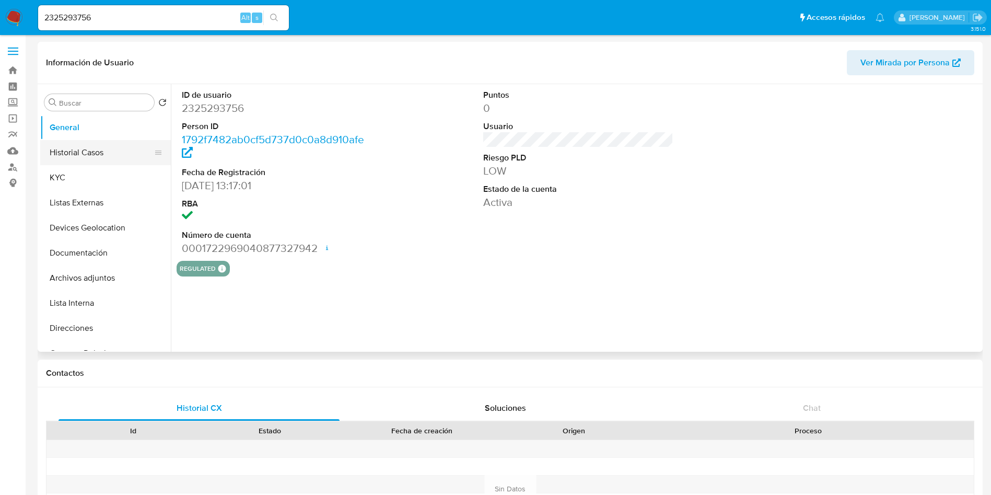
click at [76, 158] on button "Historial Casos" at bounding box center [101, 152] width 122 height 25
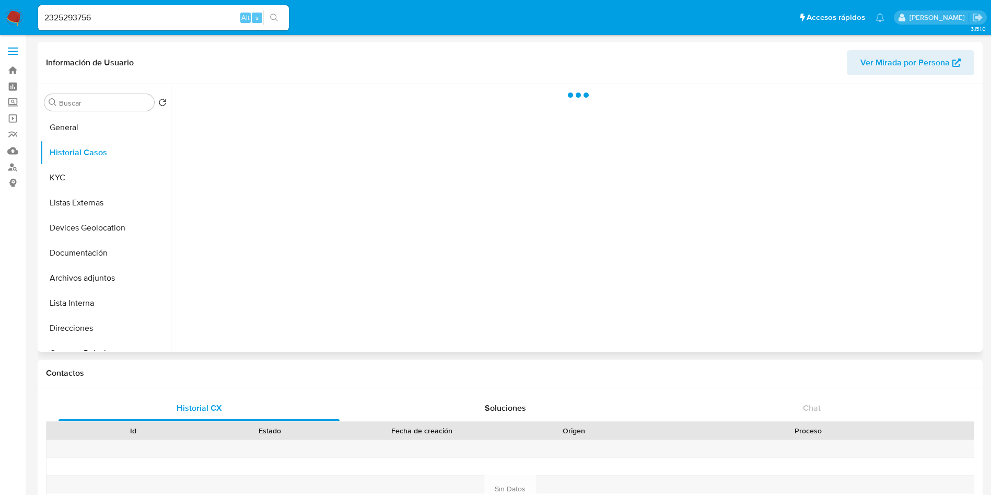
select select "10"
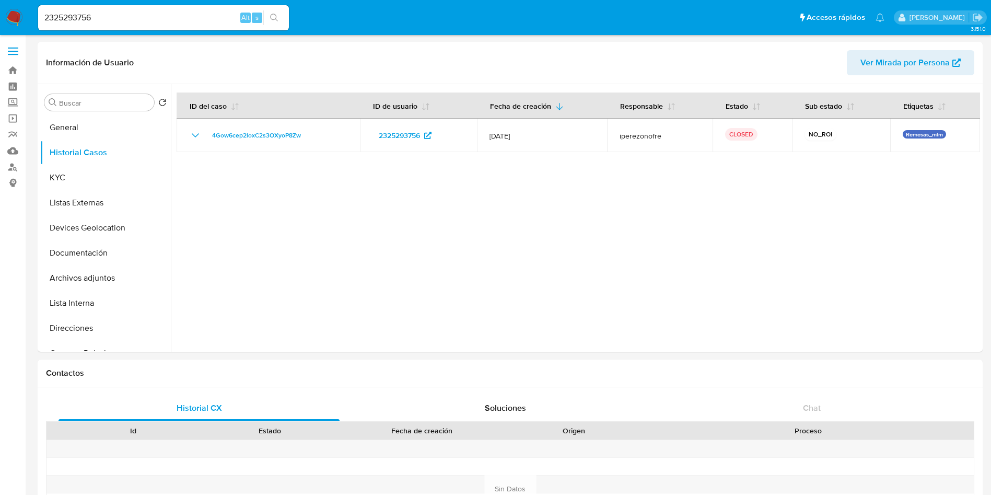
drag, startPoint x: 141, startPoint y: 18, endPoint x: 149, endPoint y: 19, distance: 7.9
click at [143, 19] on input "2325293756" at bounding box center [163, 18] width 251 height 14
drag, startPoint x: 156, startPoint y: 18, endPoint x: 86, endPoint y: 4, distance: 72.1
paste input "98434763"
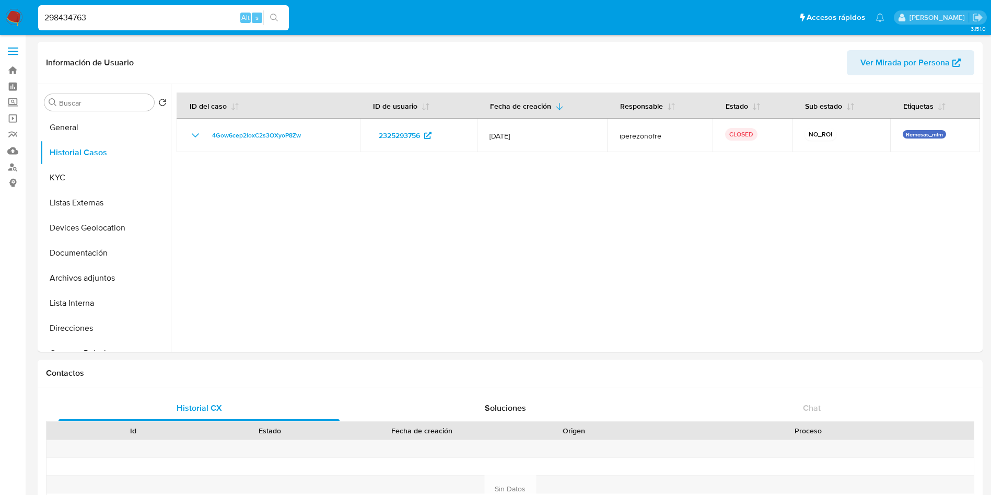
type input "298434763"
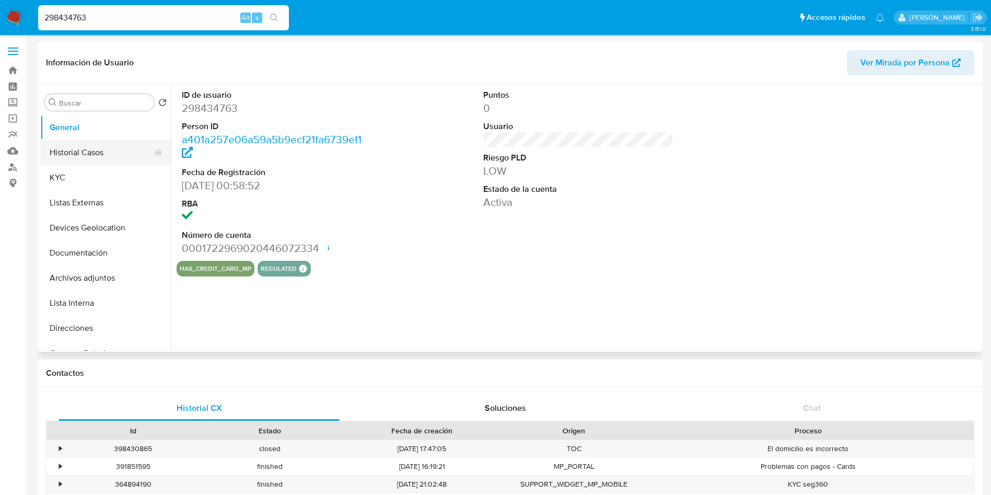
select select "10"
click at [83, 145] on button "Historial Casos" at bounding box center [101, 152] width 122 height 25
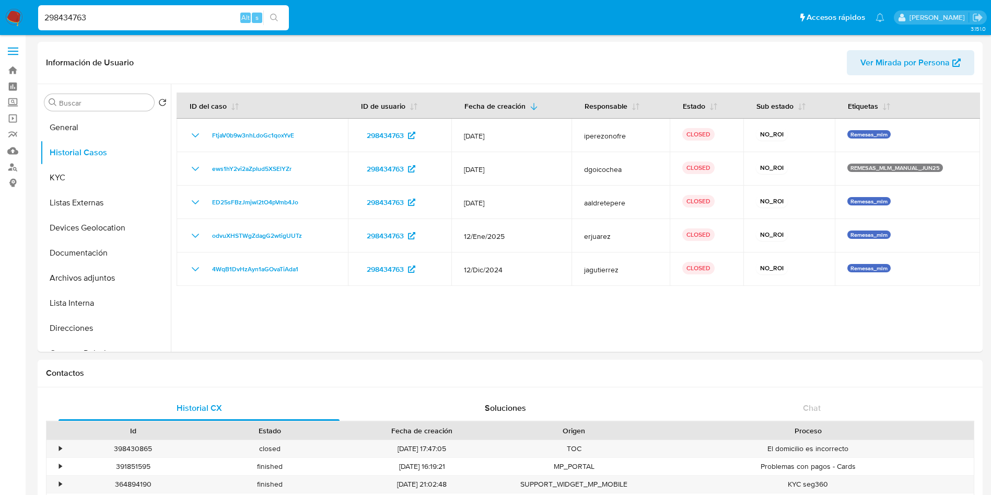
drag, startPoint x: 145, startPoint y: 15, endPoint x: 150, endPoint y: 16, distance: 5.3
click at [145, 15] on input "298434763" at bounding box center [163, 18] width 251 height 14
drag, startPoint x: 28, startPoint y: 2, endPoint x: 0, endPoint y: -19, distance: 34.8
paste input "02562808"
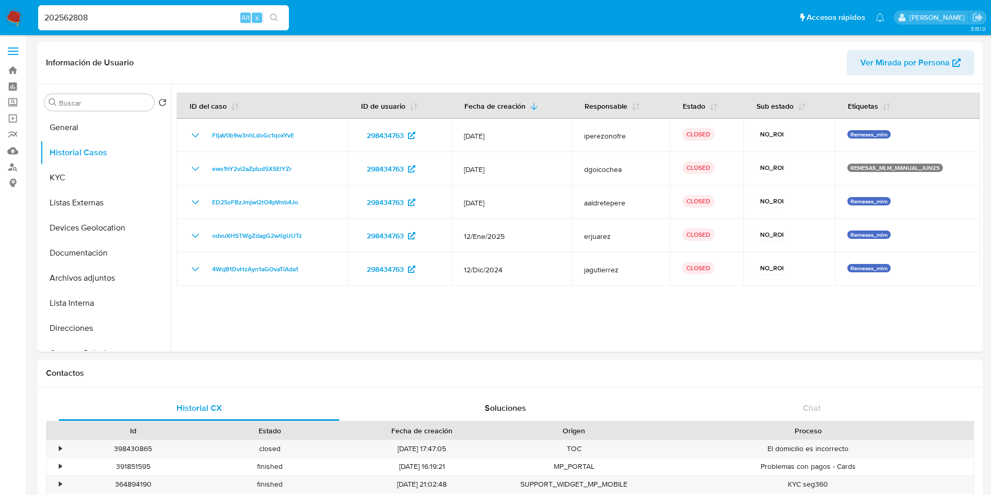
type input "202562808"
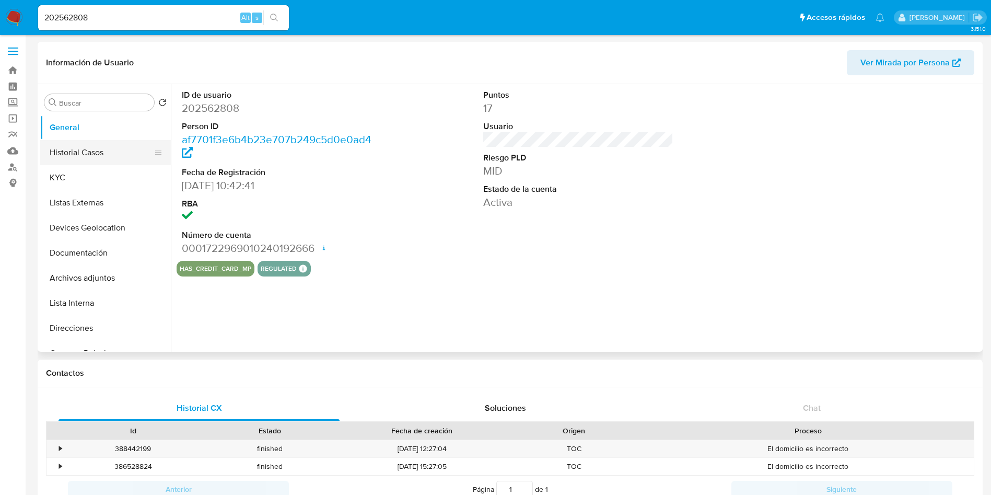
click at [73, 149] on button "Historial Casos" at bounding box center [101, 152] width 122 height 25
select select "10"
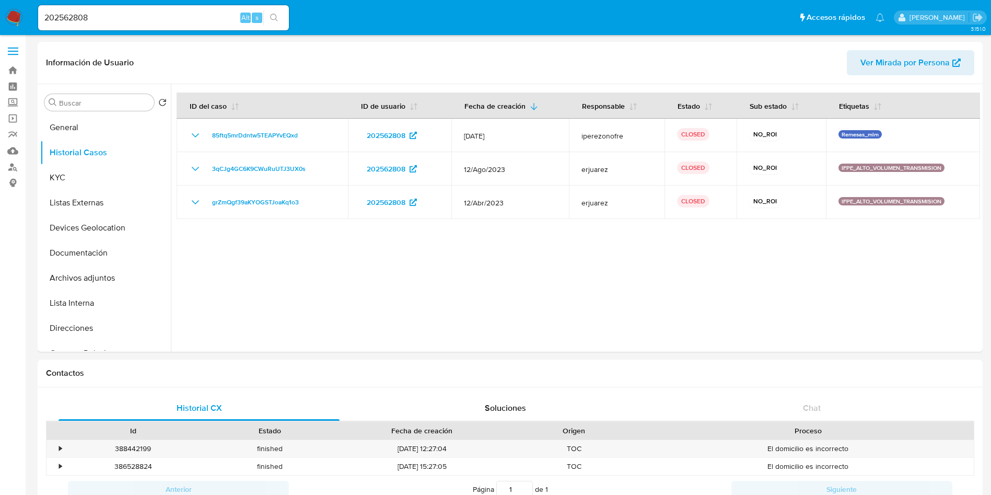
click at [122, 22] on input "202562808" at bounding box center [163, 18] width 251 height 14
drag, startPoint x: 136, startPoint y: 21, endPoint x: 286, endPoint y: 32, distance: 150.9
click at [0, 8] on nav "Pausado Ver notificaciones 202562808 Alt s Accesos rápidos Presiona las siguien…" at bounding box center [495, 17] width 991 height 35
paste input "166364237"
type input "2166364237"
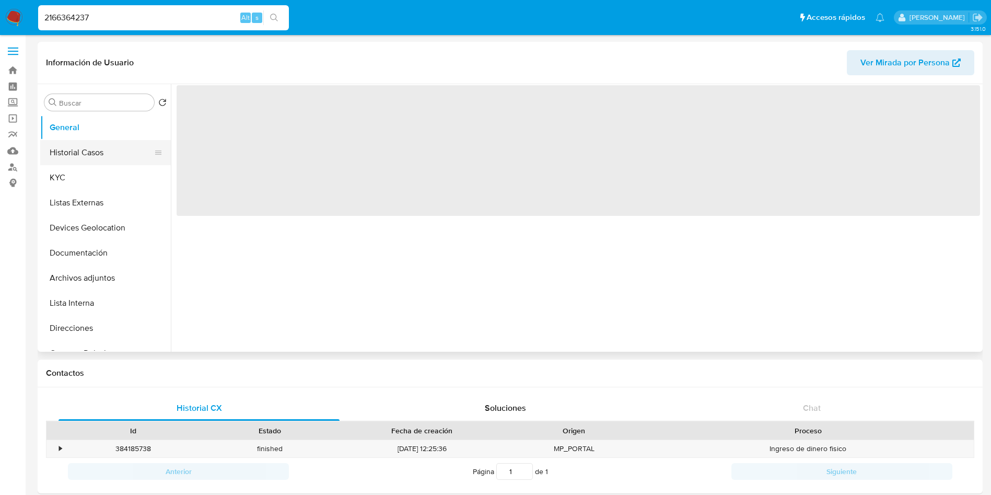
click at [83, 152] on button "Historial Casos" at bounding box center [101, 152] width 122 height 25
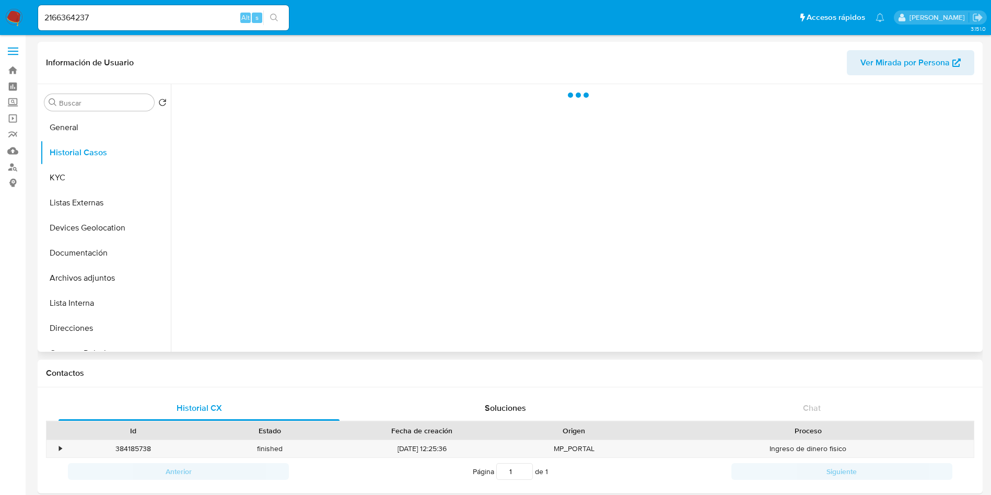
select select "10"
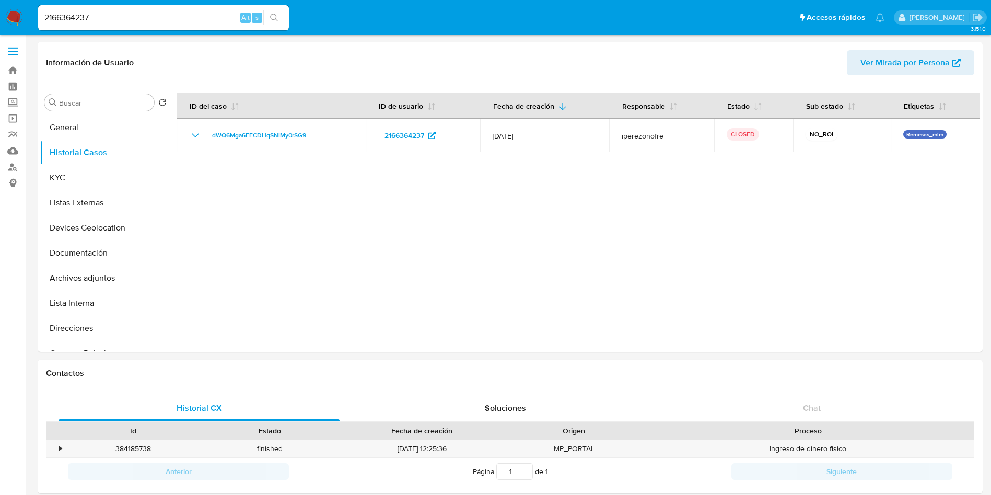
click at [112, 19] on input "2166364237" at bounding box center [163, 18] width 251 height 14
drag, startPoint x: 142, startPoint y: 21, endPoint x: 0, endPoint y: -15, distance: 146.7
paste input "483849814"
type input "2483849814"
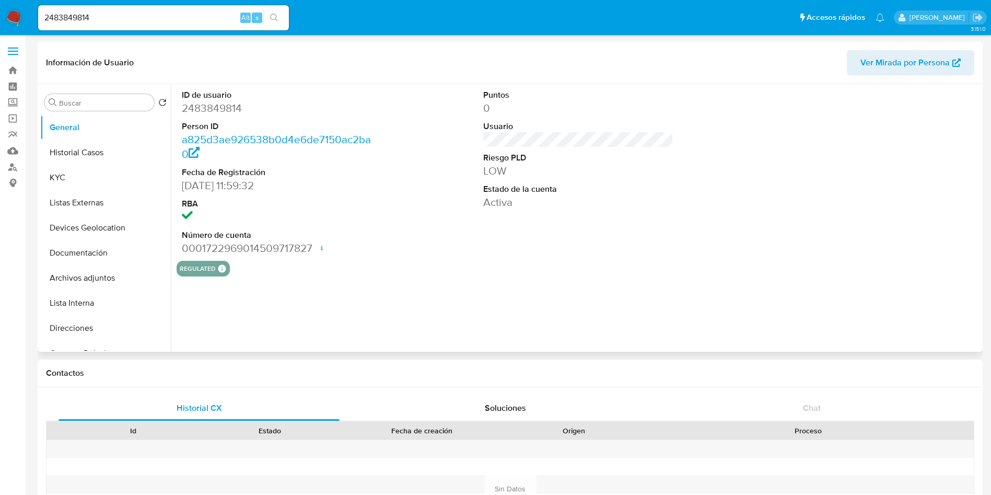
drag, startPoint x: 82, startPoint y: 155, endPoint x: 345, endPoint y: 203, distance: 267.8
click at [82, 154] on button "Historial Casos" at bounding box center [105, 152] width 131 height 25
select select "10"
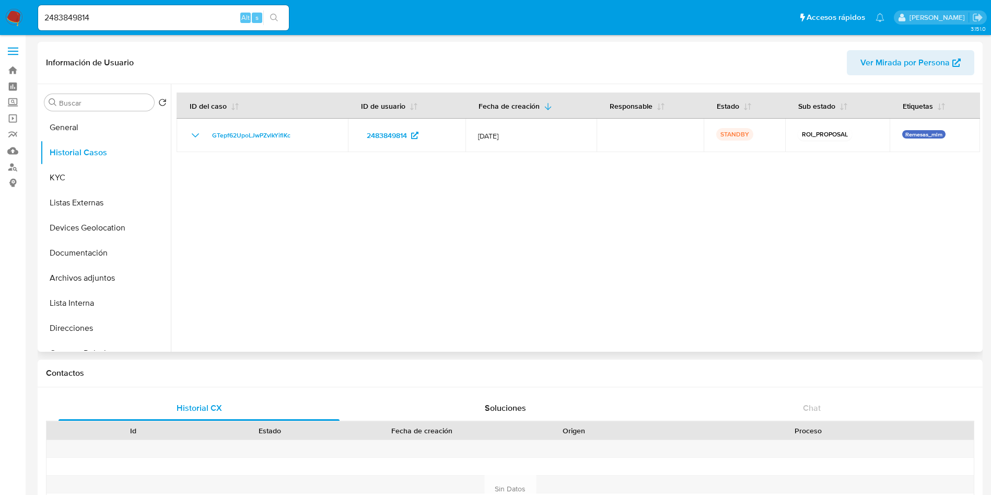
click at [510, 252] on div at bounding box center [576, 218] width 810 height 268
click at [122, 11] on input "2483849814" at bounding box center [163, 18] width 251 height 14
drag, startPoint x: 130, startPoint y: 21, endPoint x: 0, endPoint y: -17, distance: 135.1
paste input "1972122361"
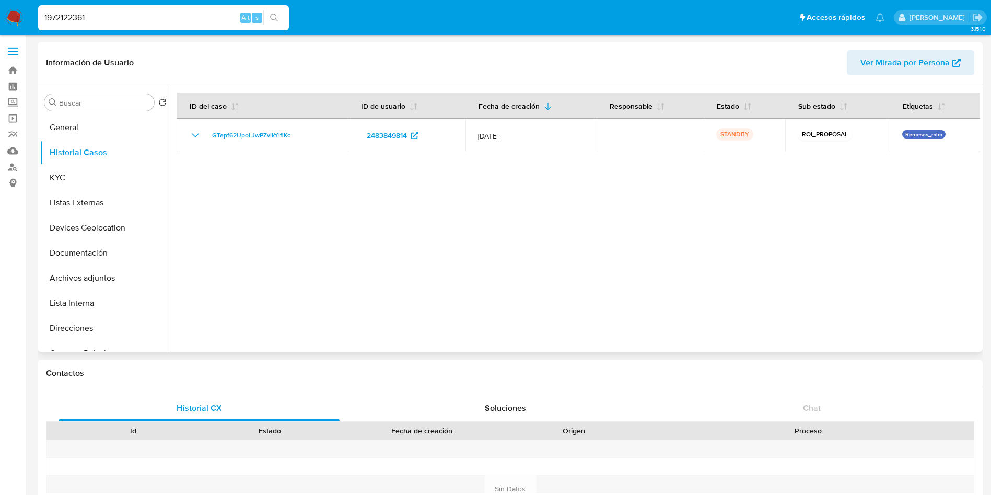
type input "1972122361"
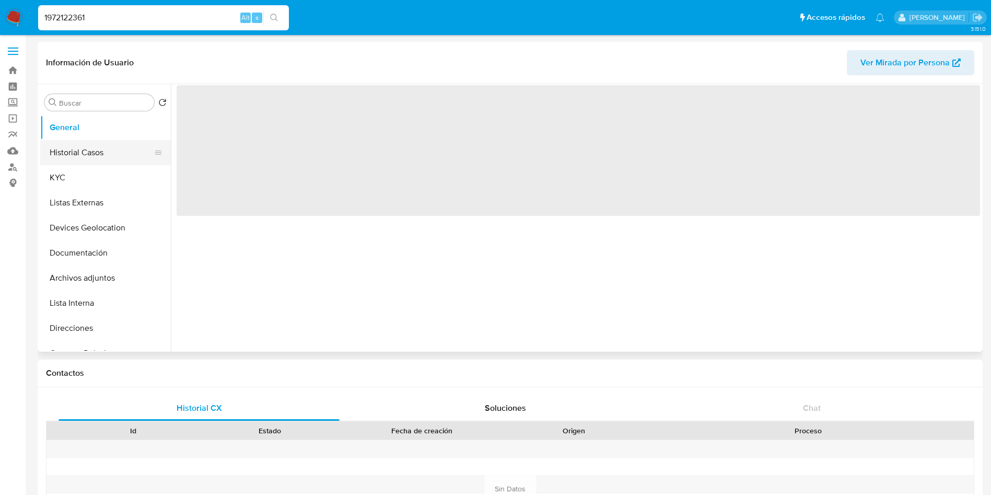
click at [103, 163] on button "Historial Casos" at bounding box center [101, 152] width 122 height 25
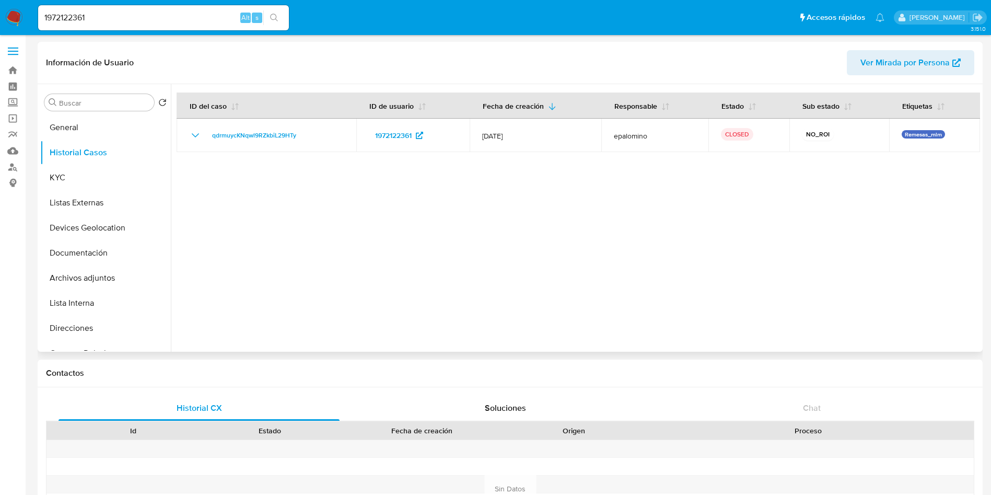
select select "10"
click at [128, 15] on input "1972122361" at bounding box center [163, 18] width 251 height 14
drag, startPoint x: 149, startPoint y: 17, endPoint x: 0, endPoint y: -25, distance: 154.6
paste input "898643724"
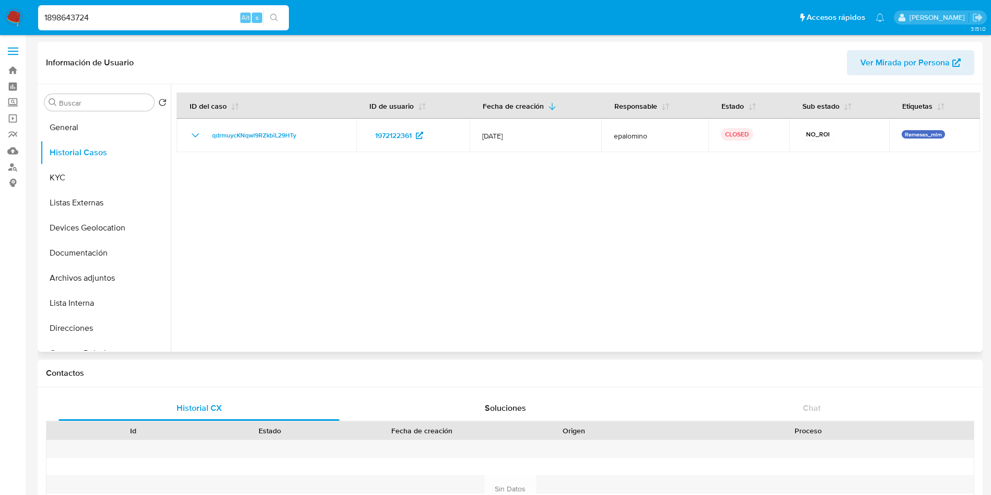
type input "1898643724"
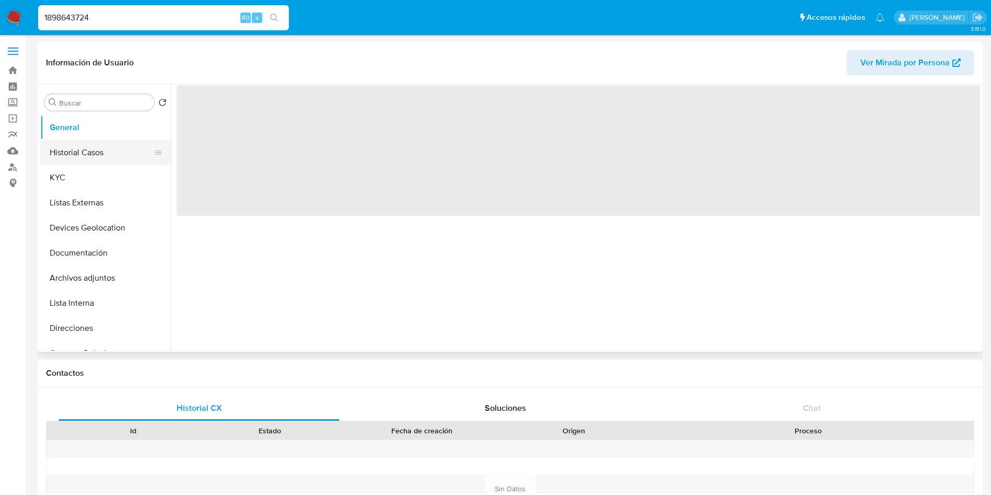
click at [94, 155] on button "Historial Casos" at bounding box center [101, 152] width 122 height 25
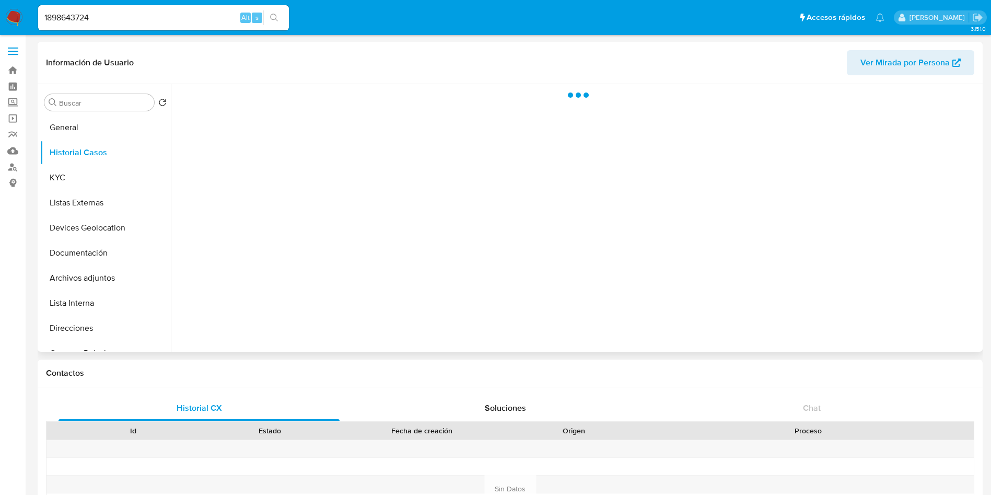
select select "10"
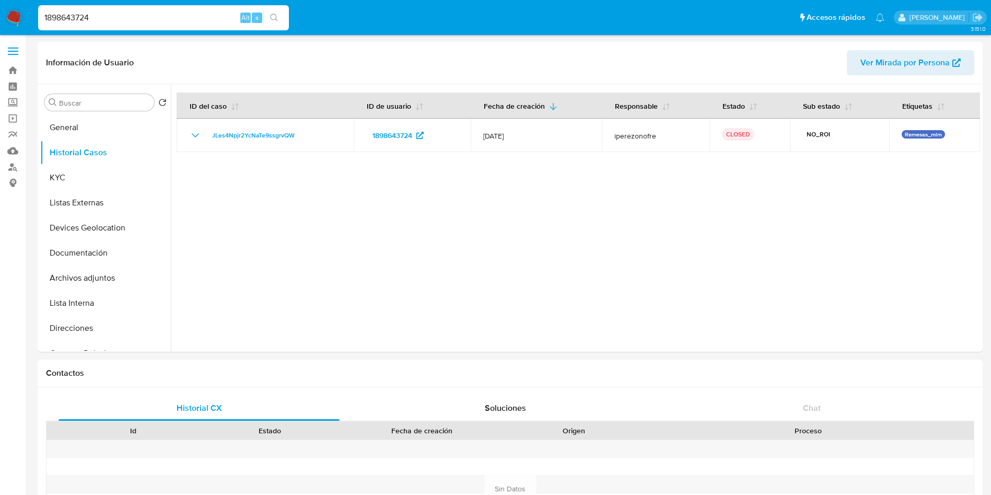
click at [115, 15] on input "1898643724" at bounding box center [163, 18] width 251 height 14
drag, startPoint x: 137, startPoint y: 24, endPoint x: 0, endPoint y: -8, distance: 140.6
paste input "200414120"
type input "1200414120"
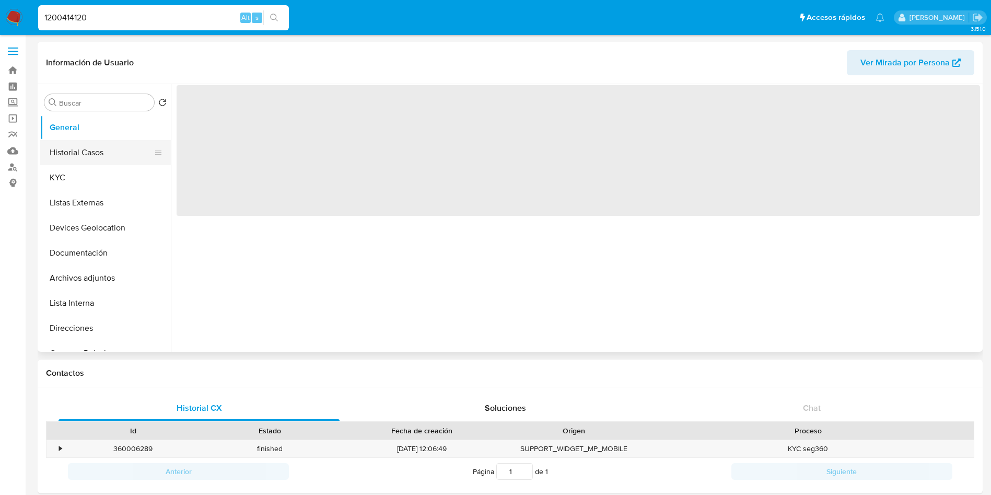
click at [110, 159] on button "Historial Casos" at bounding box center [101, 152] width 122 height 25
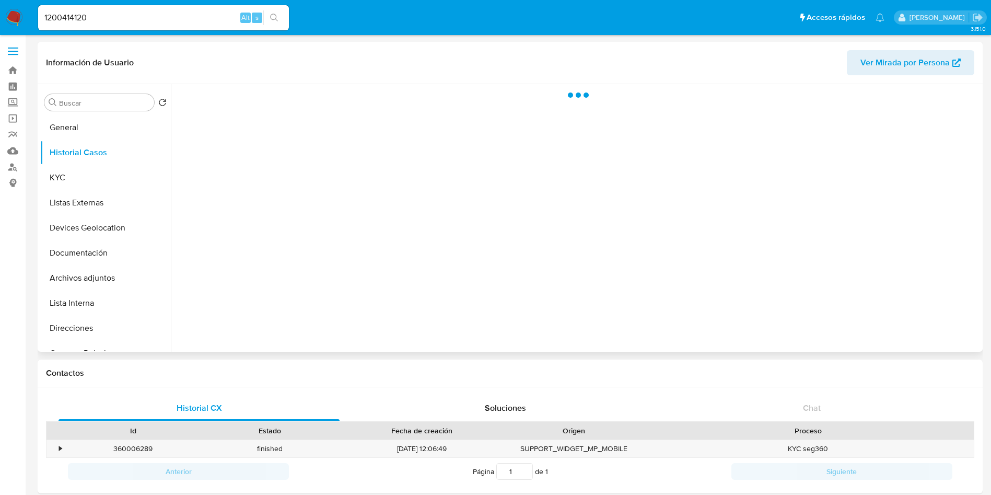
select select "10"
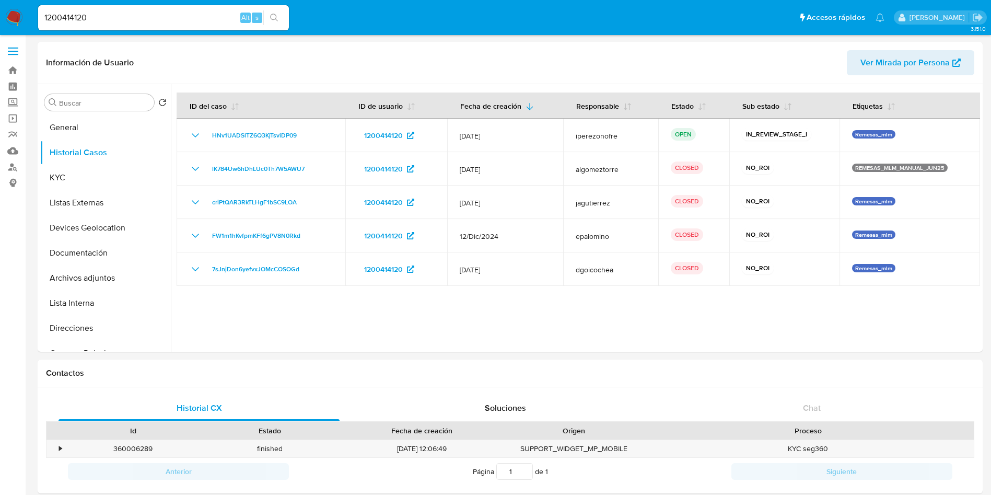
click at [112, 17] on input "1200414120" at bounding box center [163, 18] width 251 height 14
drag, startPoint x: 119, startPoint y: 14, endPoint x: 0, endPoint y: 1, distance: 119.4
click at [0, 1] on nav "Pausado Ver notificaciones 1200414120 Alt s Accesos rápidos Presiona las siguie…" at bounding box center [495, 17] width 991 height 35
paste input "799446758"
type input "1799446758"
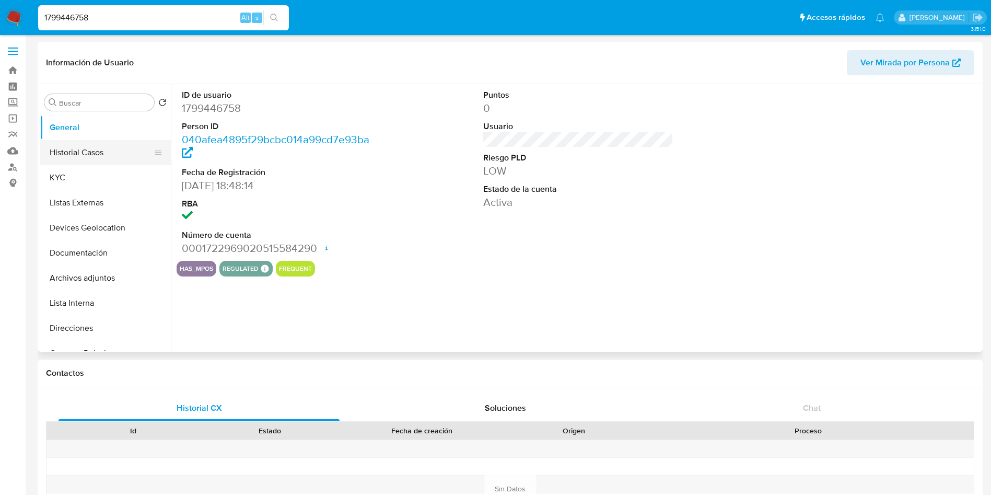
click at [88, 149] on button "Historial Casos" at bounding box center [101, 152] width 122 height 25
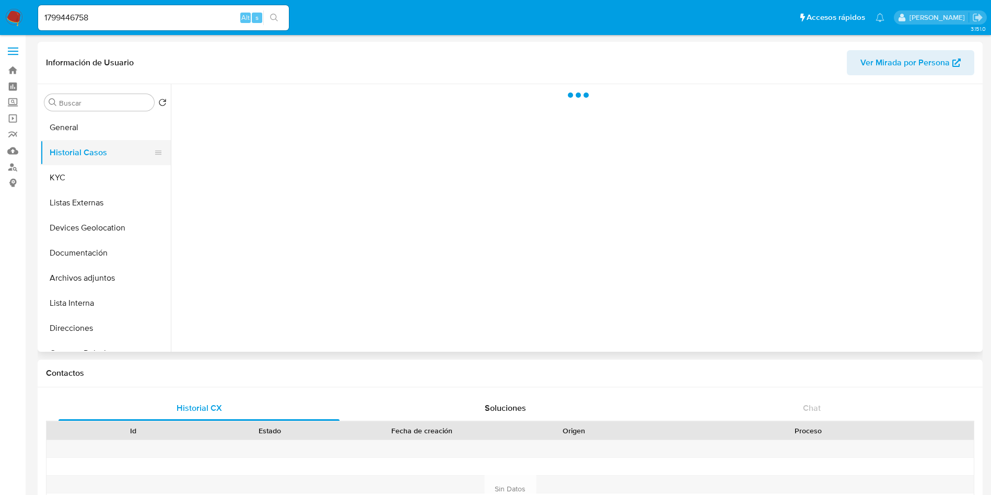
select select "10"
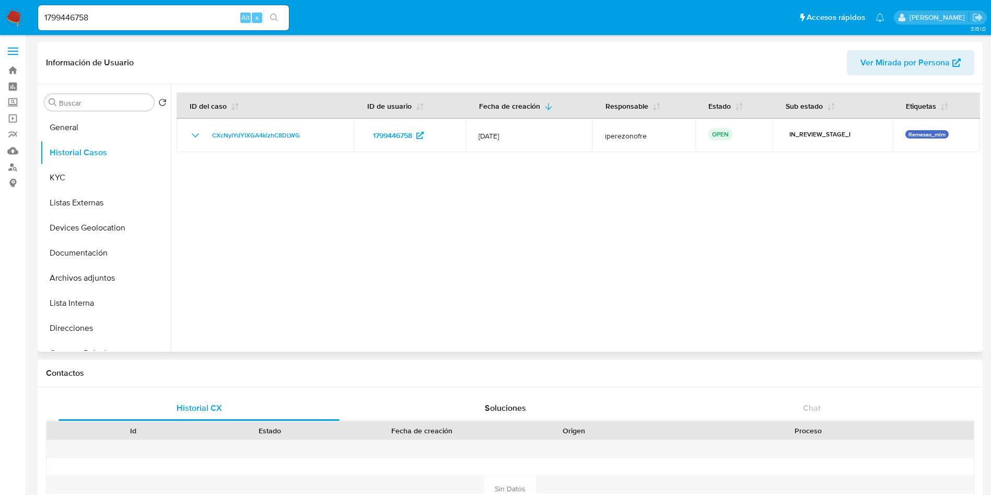
click at [450, 248] on div at bounding box center [576, 218] width 810 height 268
click at [111, 24] on input "1799446758" at bounding box center [163, 18] width 251 height 14
drag, startPoint x: 120, startPoint y: 14, endPoint x: 0, endPoint y: -62, distance: 141.7
paste input "485893706"
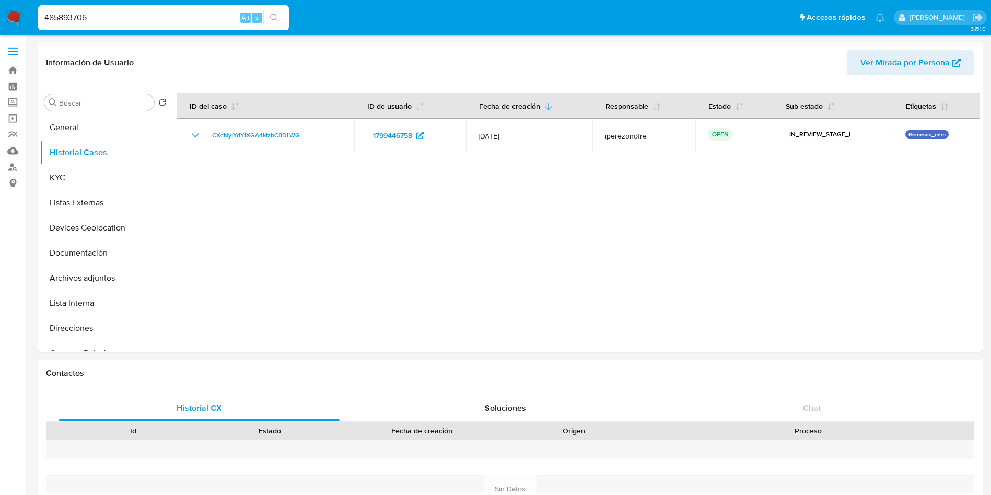
type input "485893706"
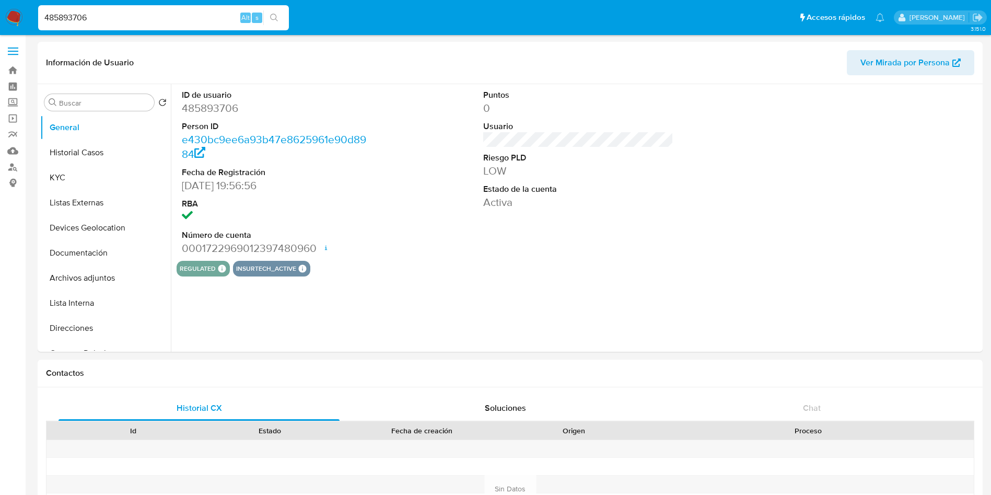
select select "10"
click at [95, 147] on button "Historial Casos" at bounding box center [101, 152] width 122 height 25
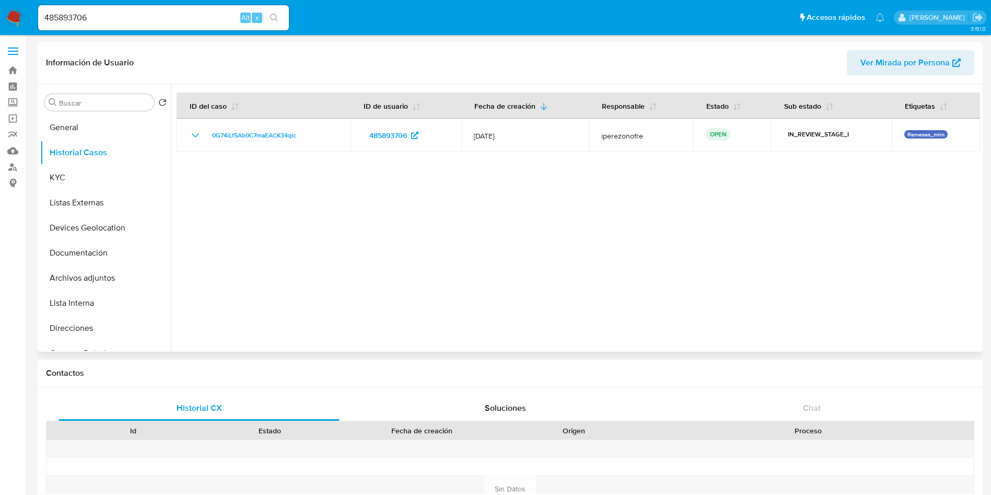
click at [898, 235] on div at bounding box center [576, 218] width 810 height 268
